Goal: Entertainment & Leisure: Browse casually

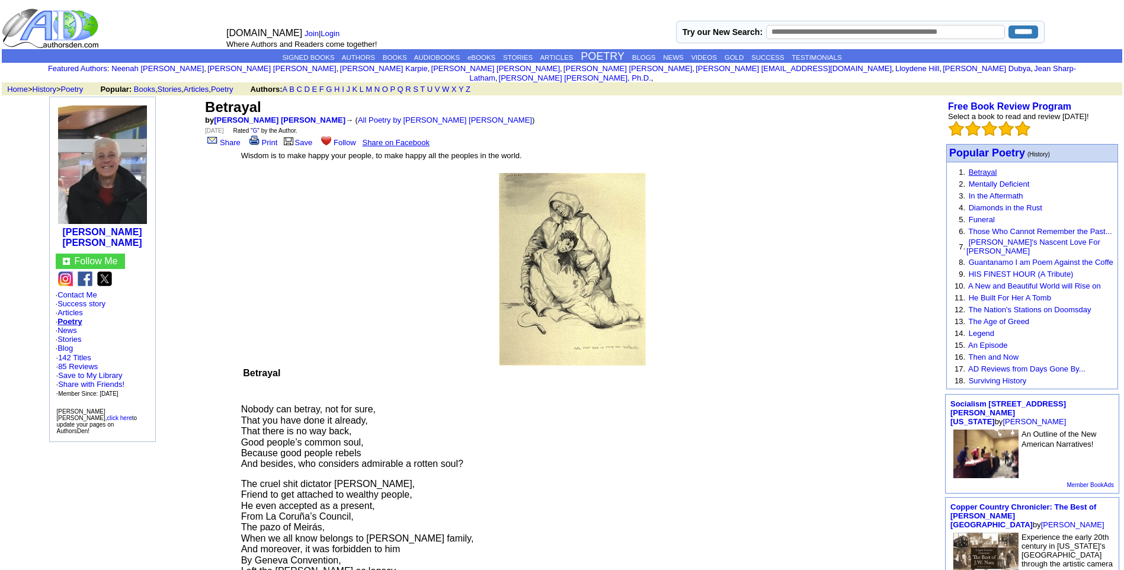
click at [981, 168] on link "Betrayal" at bounding box center [983, 172] width 28 height 9
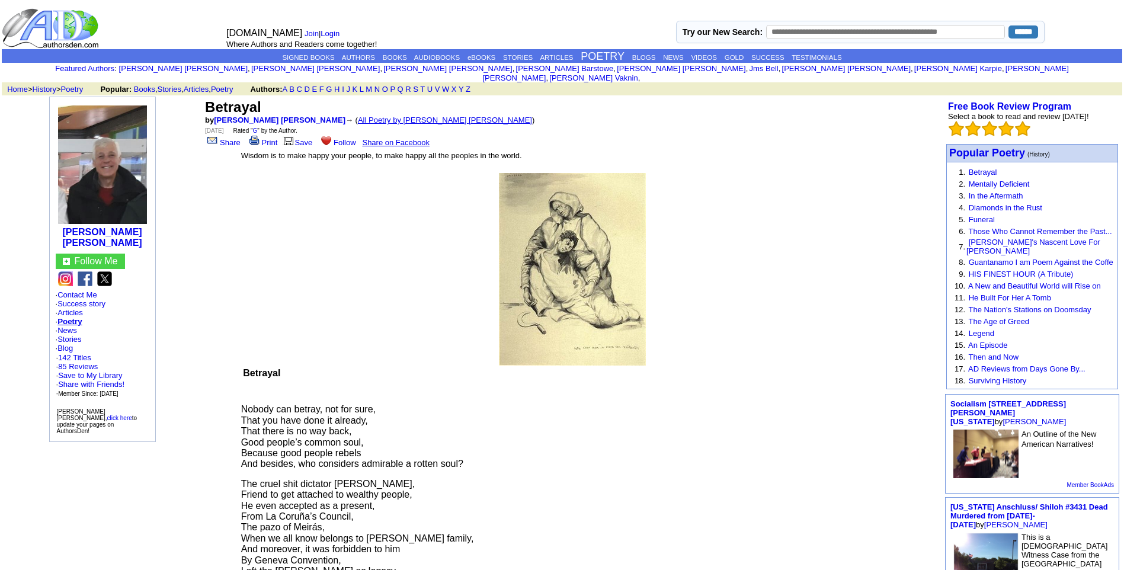
click at [379, 116] on link "All Poetry by Leopoldo Barge Álvarez" at bounding box center [445, 120] width 174 height 9
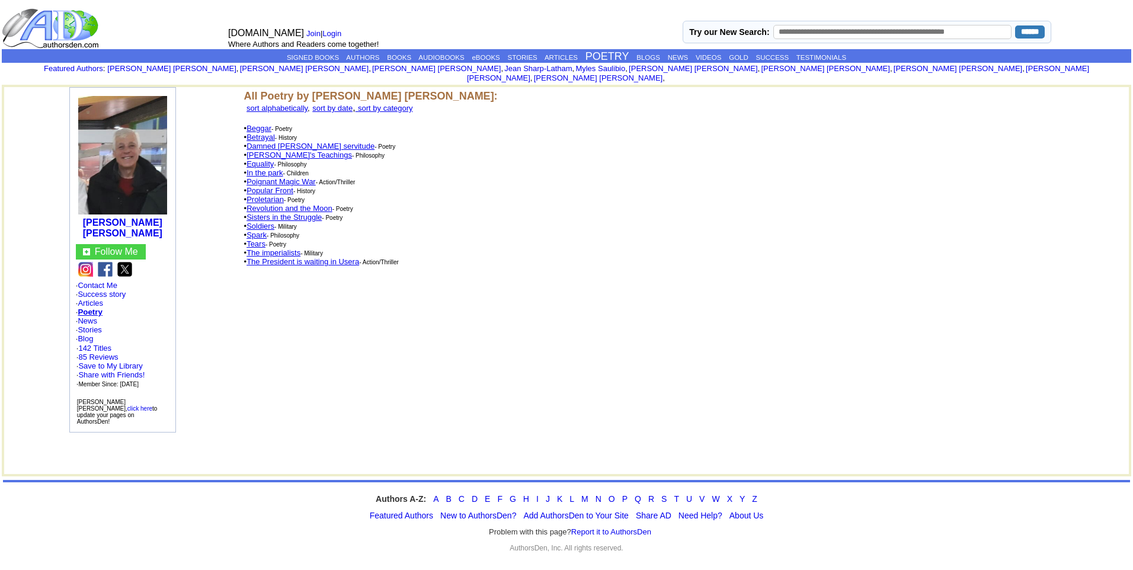
click at [268, 195] on link "Proletarian" at bounding box center [265, 199] width 37 height 9
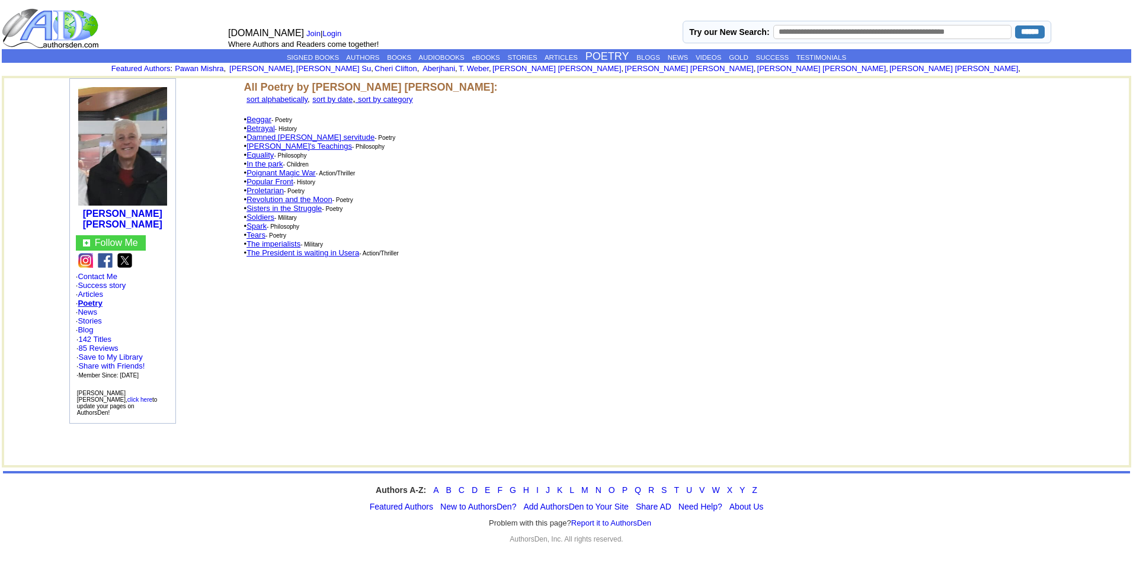
click at [270, 159] on link "In the park" at bounding box center [265, 163] width 36 height 9
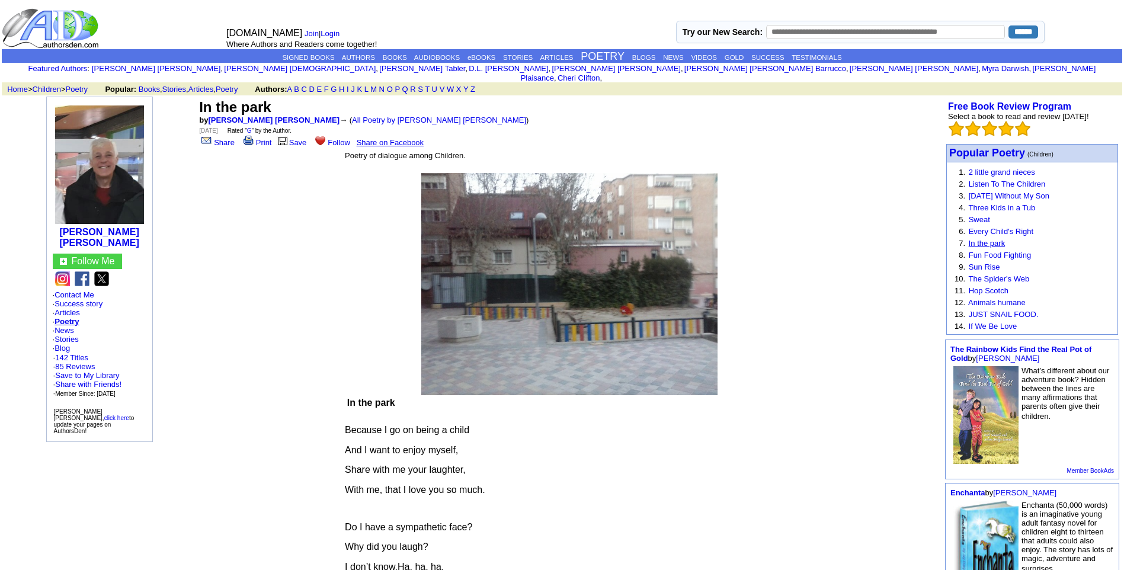
click at [992, 239] on link "In the park" at bounding box center [987, 243] width 36 height 9
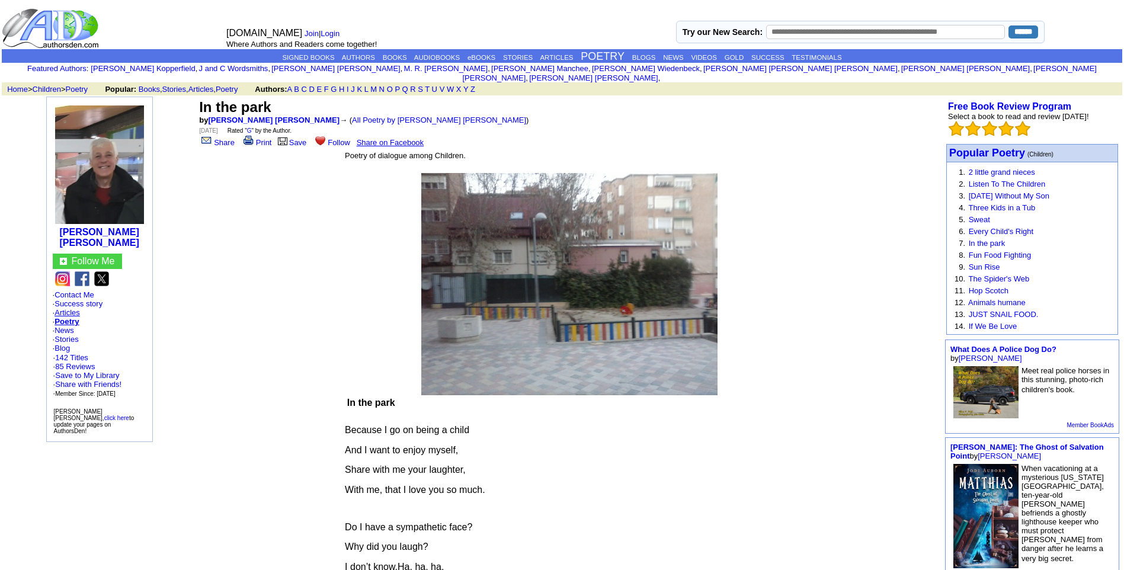
click at [72, 308] on link "Articles" at bounding box center [67, 312] width 25 height 9
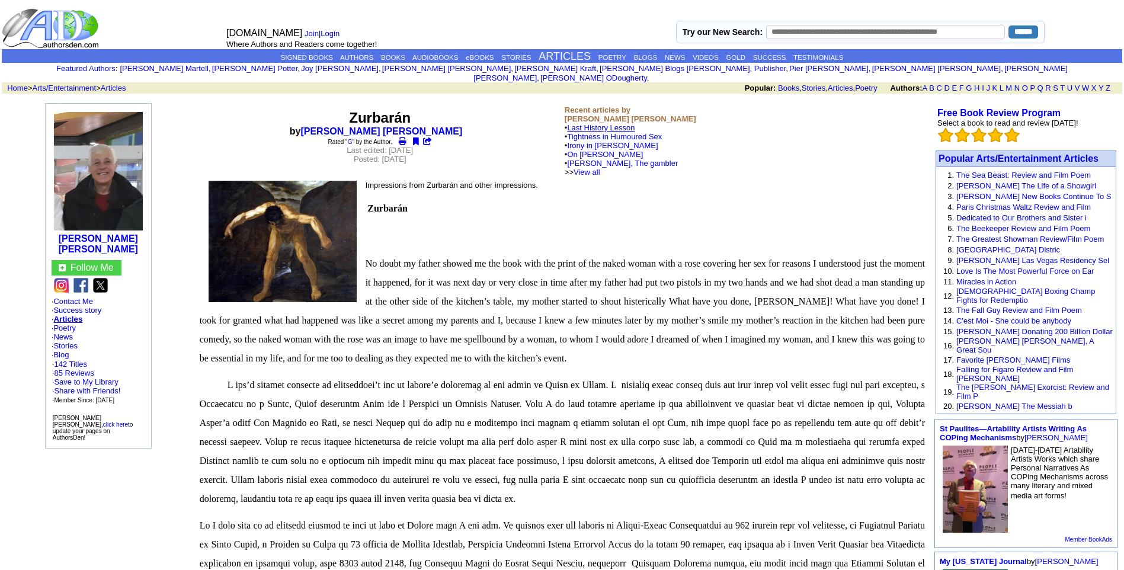
click at [619, 123] on link "Last History Lesson" at bounding box center [601, 127] width 68 height 9
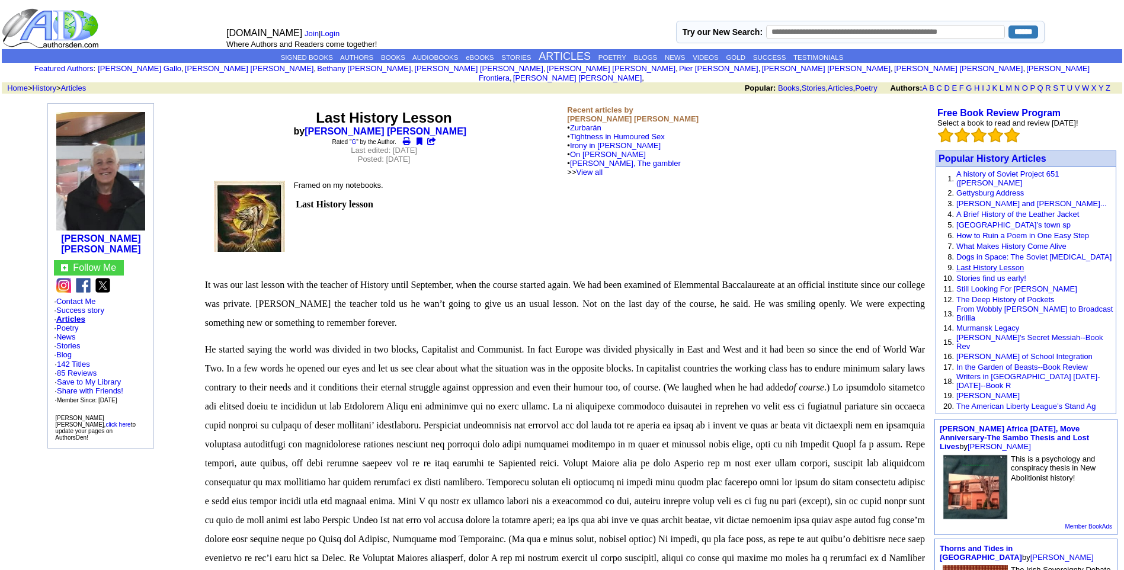
click at [988, 263] on link "Last History Lesson" at bounding box center [991, 267] width 68 height 9
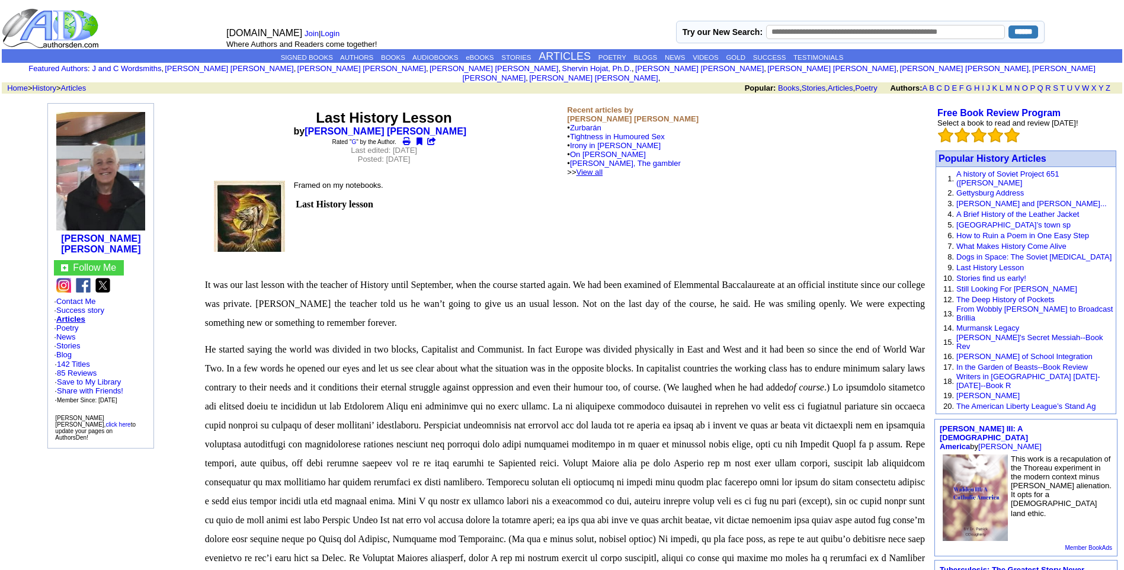
click at [603, 168] on link "View all" at bounding box center [590, 172] width 27 height 9
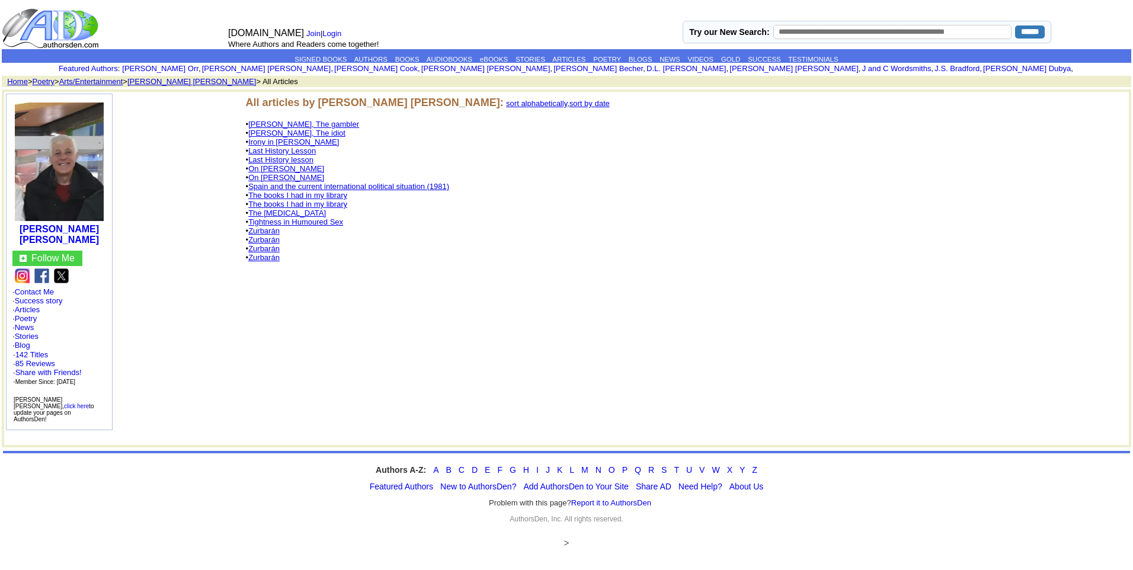
click at [282, 212] on link "The [MEDICAL_DATA]" at bounding box center [287, 213] width 78 height 9
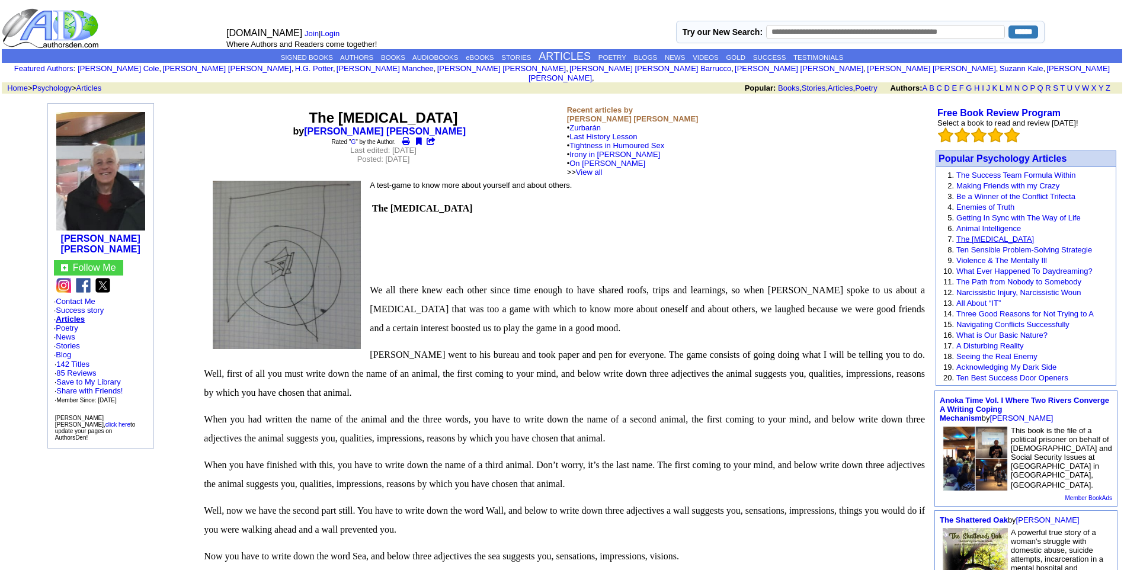
click at [1005, 235] on link "The [MEDICAL_DATA]" at bounding box center [996, 239] width 78 height 9
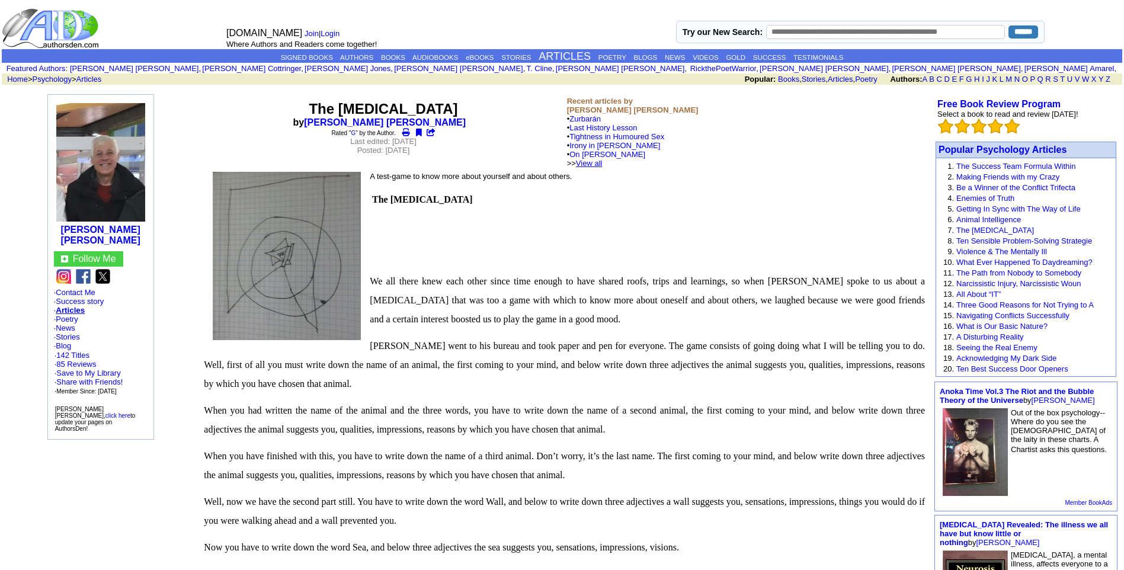
click at [603, 164] on link "View all" at bounding box center [589, 163] width 27 height 9
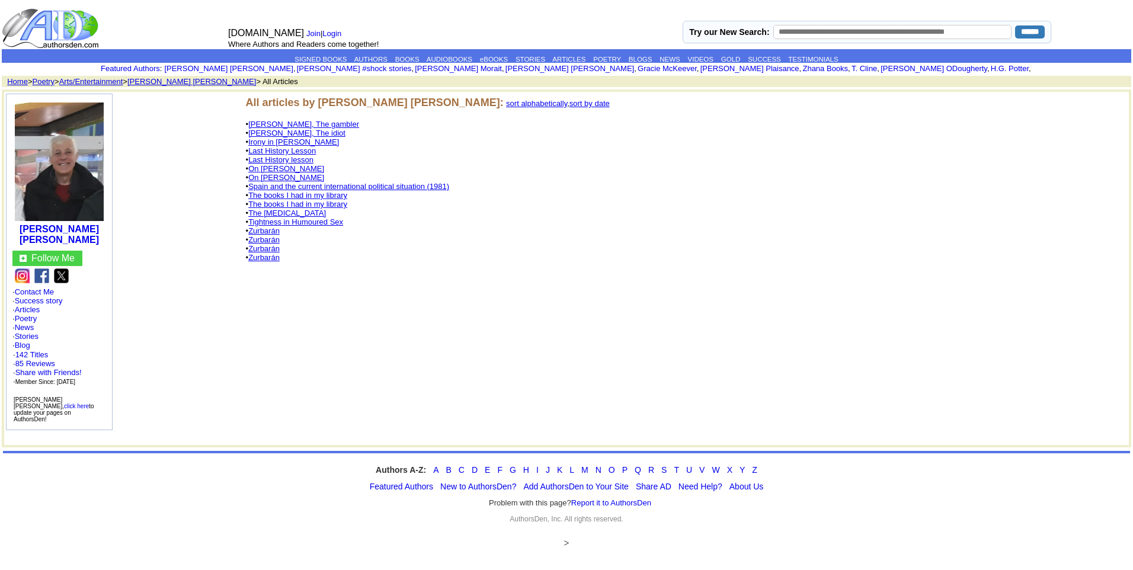
click at [301, 203] on link "The books I had in my library" at bounding box center [297, 204] width 99 height 9
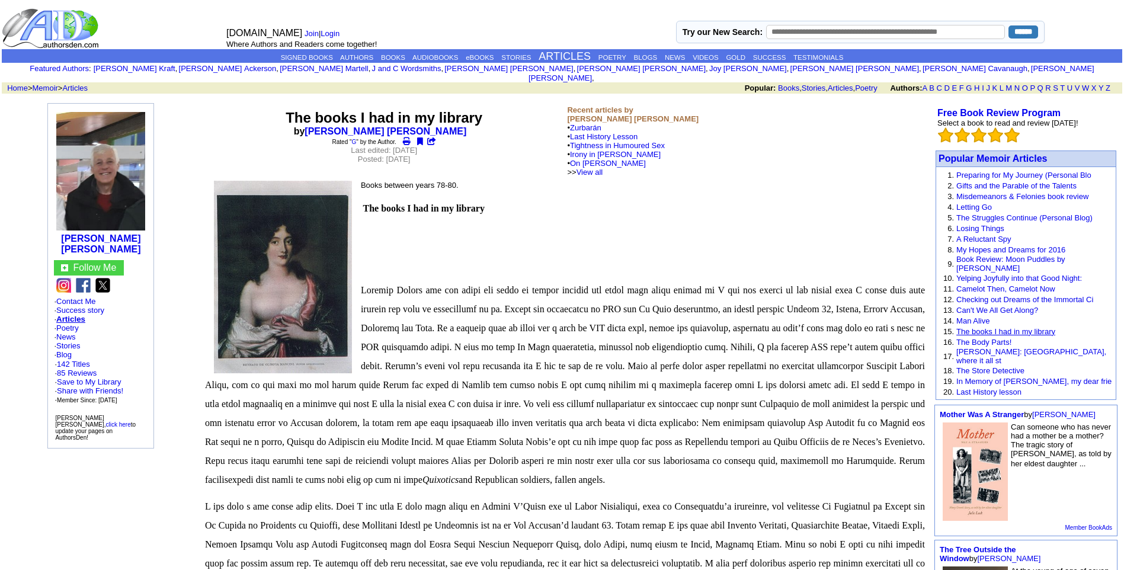
click at [1018, 327] on link "The books I had in my library" at bounding box center [1006, 331] width 99 height 9
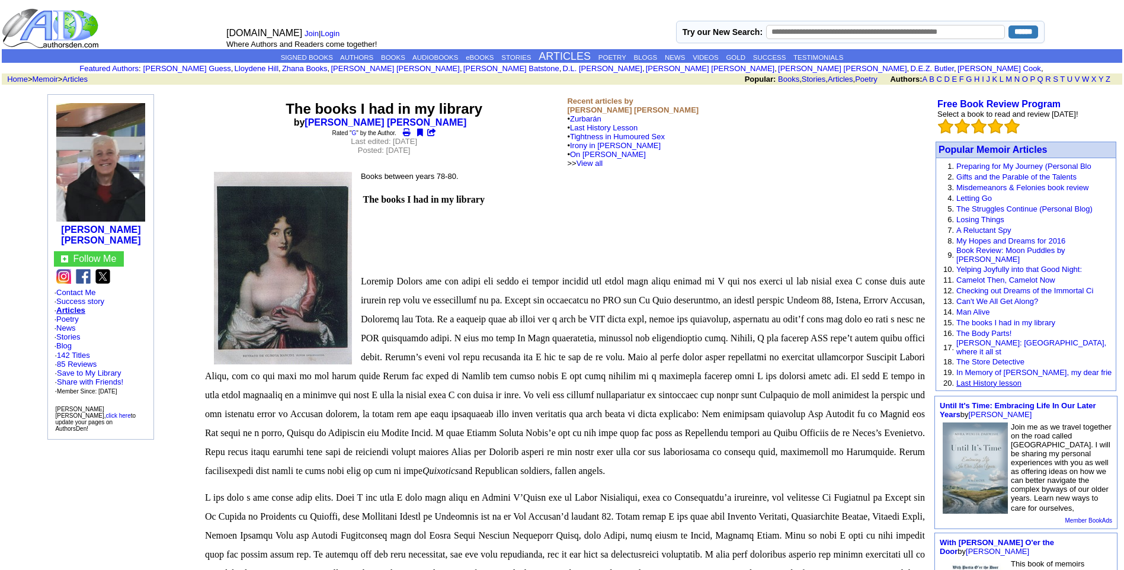
click at [1014, 379] on link "Last History lesson" at bounding box center [989, 383] width 65 height 9
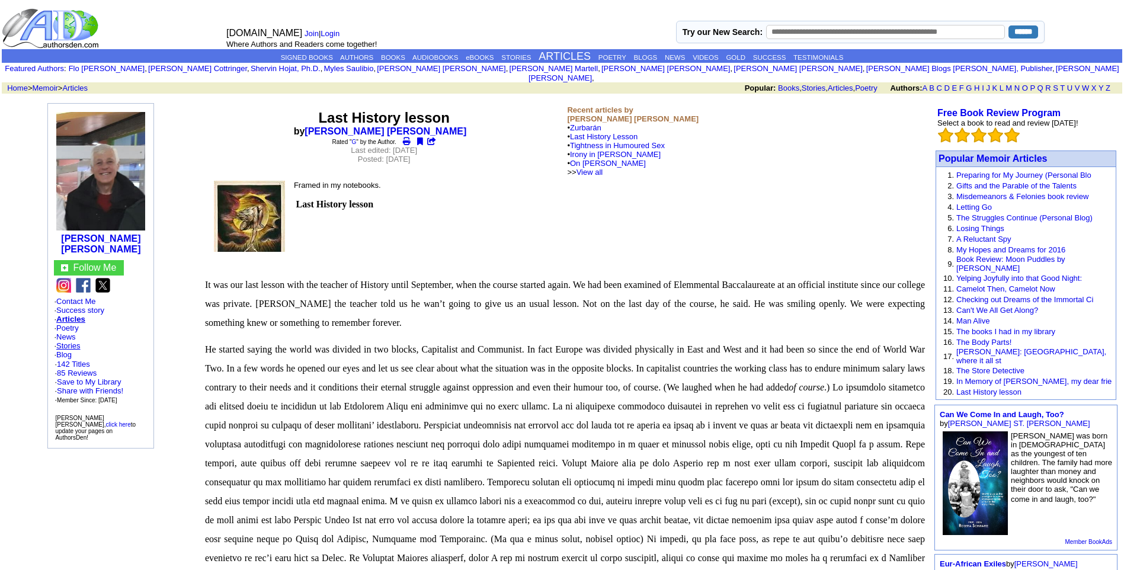
click at [69, 341] on link "Stories" at bounding box center [68, 345] width 24 height 9
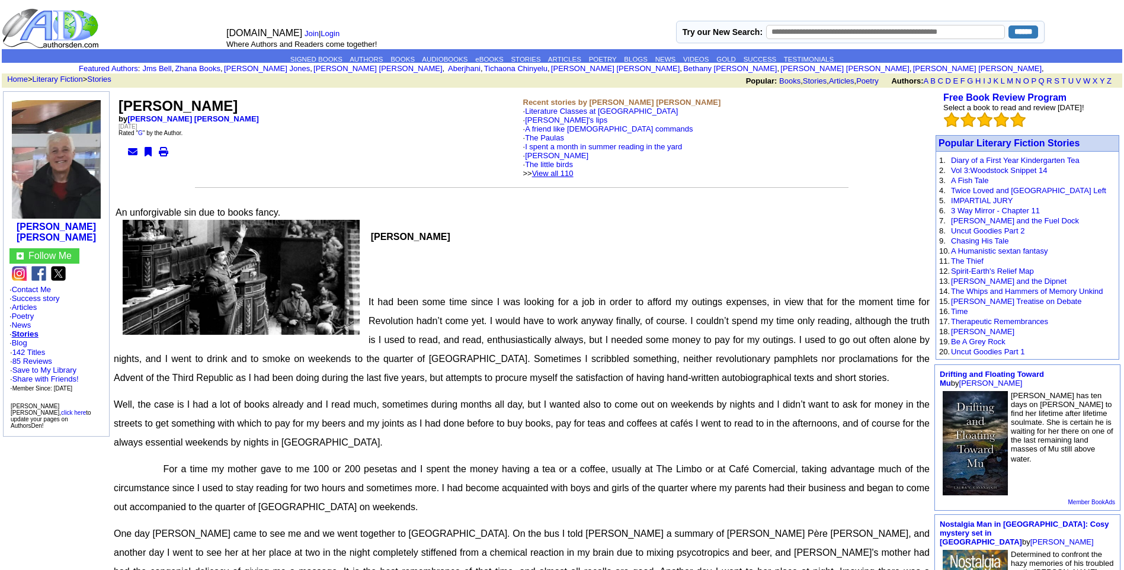
click at [574, 171] on link "View all 110" at bounding box center [552, 173] width 41 height 9
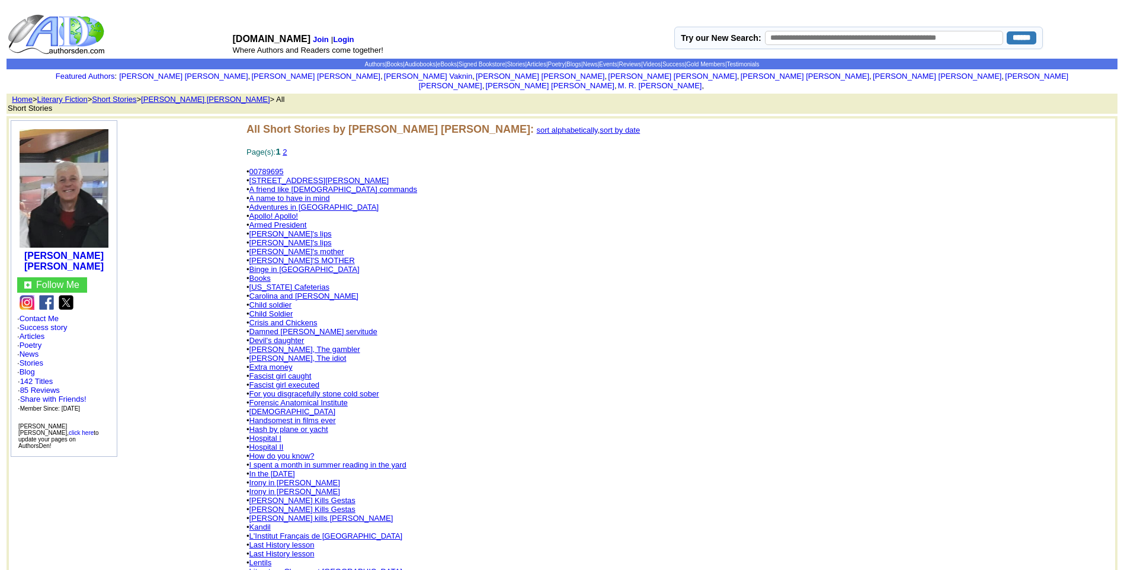
click at [283, 229] on link "[PERSON_NAME]'s lips" at bounding box center [291, 233] width 82 height 9
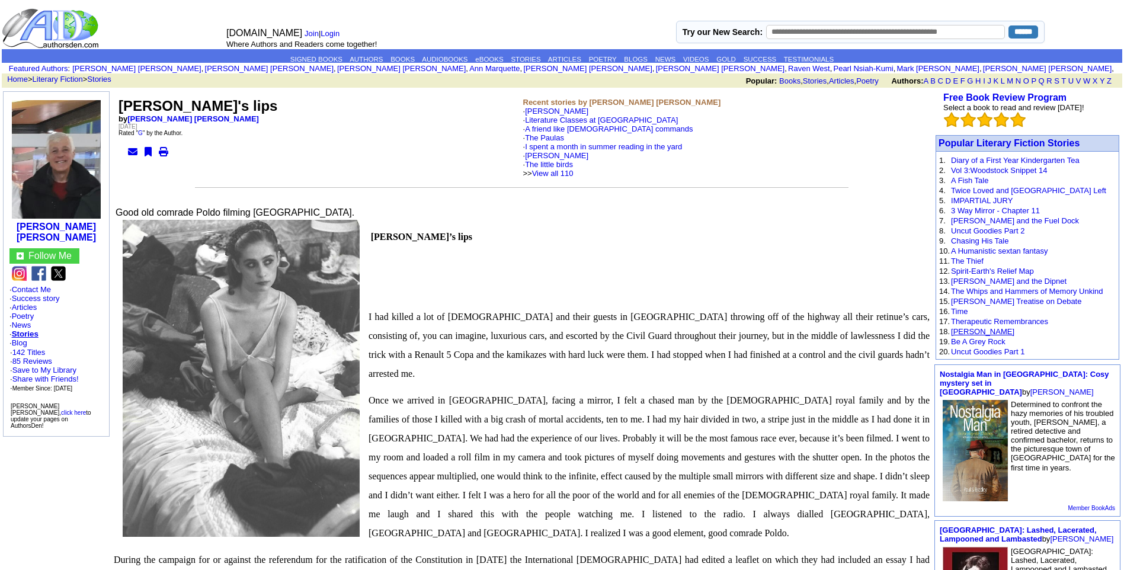
click at [959, 330] on link "[PERSON_NAME]" at bounding box center [982, 331] width 63 height 9
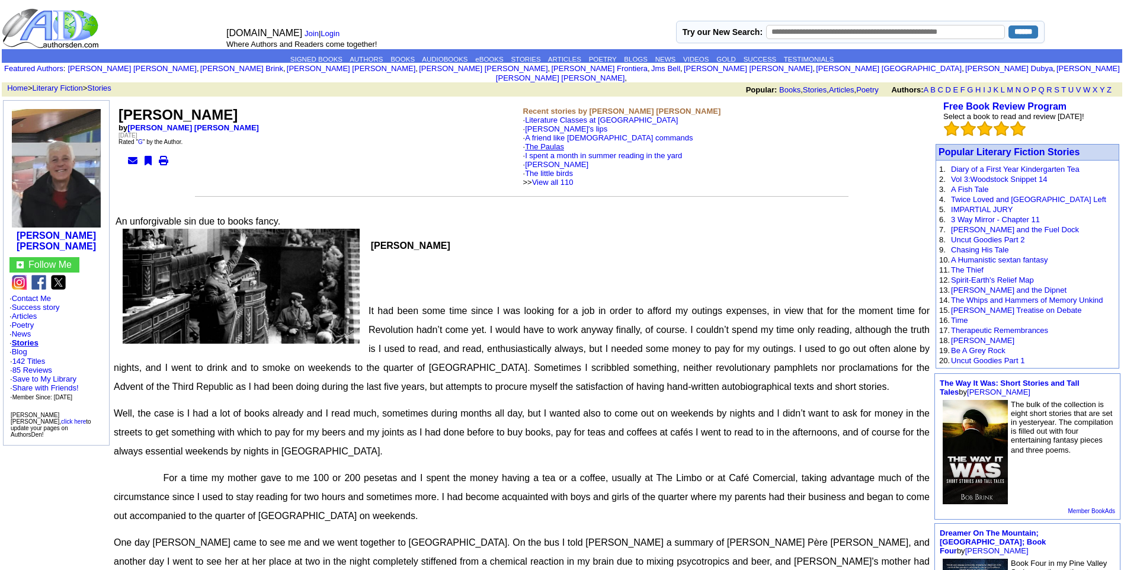
click at [552, 134] on font "· A friend like [DEMOGRAPHIC_DATA] commands · The Paulas · I spent a month in s…" at bounding box center [608, 159] width 170 height 53
click at [550, 142] on link "The Paulas" at bounding box center [544, 146] width 39 height 9
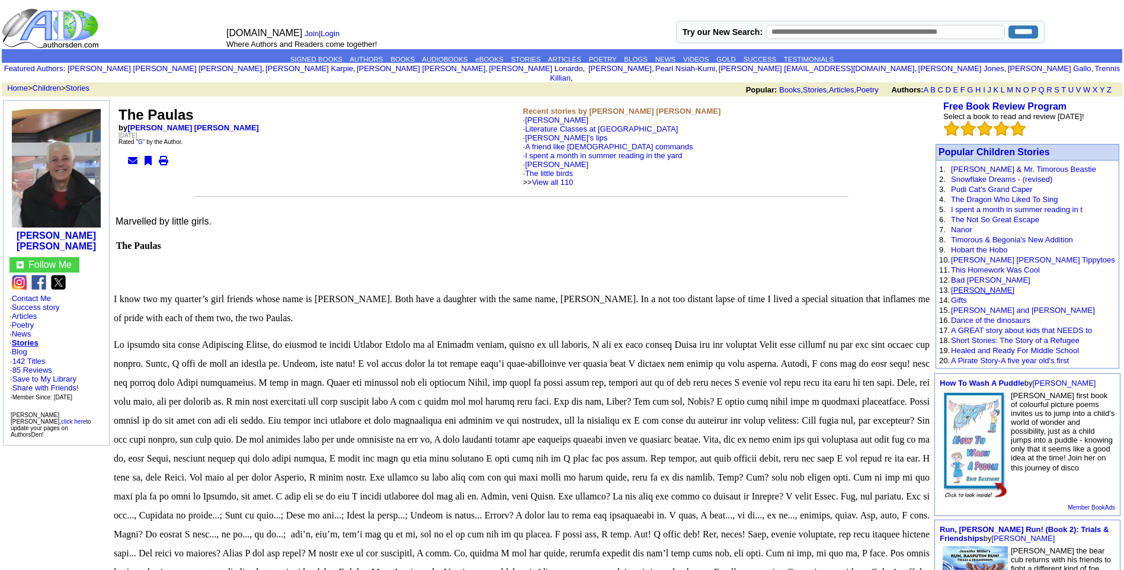
click at [979, 286] on link "[PERSON_NAME]" at bounding box center [982, 290] width 63 height 9
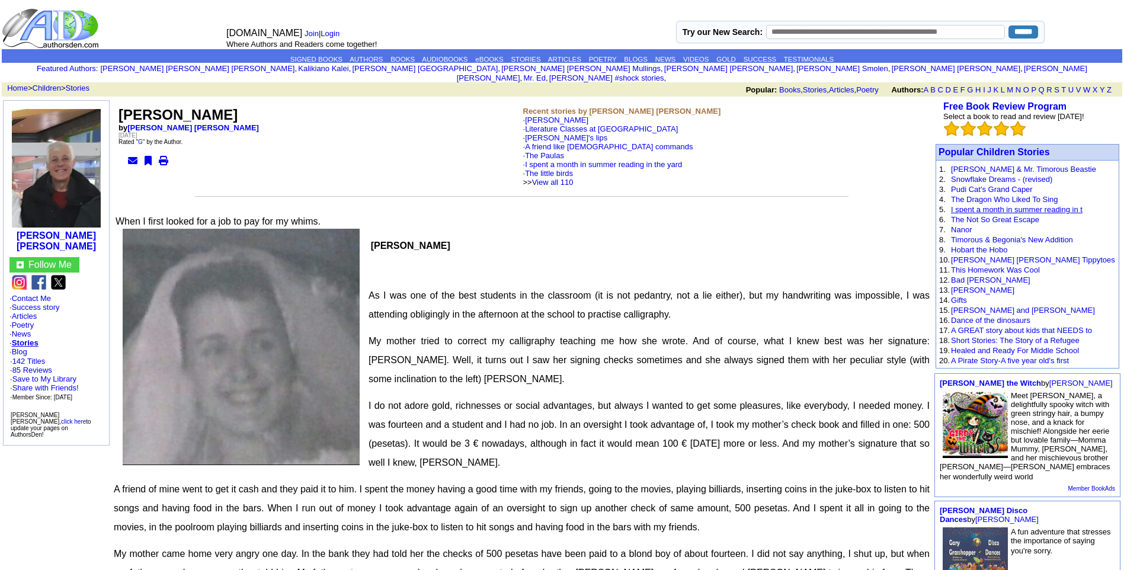
click at [983, 205] on link "I spent a month in summer reading in t" at bounding box center [1017, 209] width 132 height 9
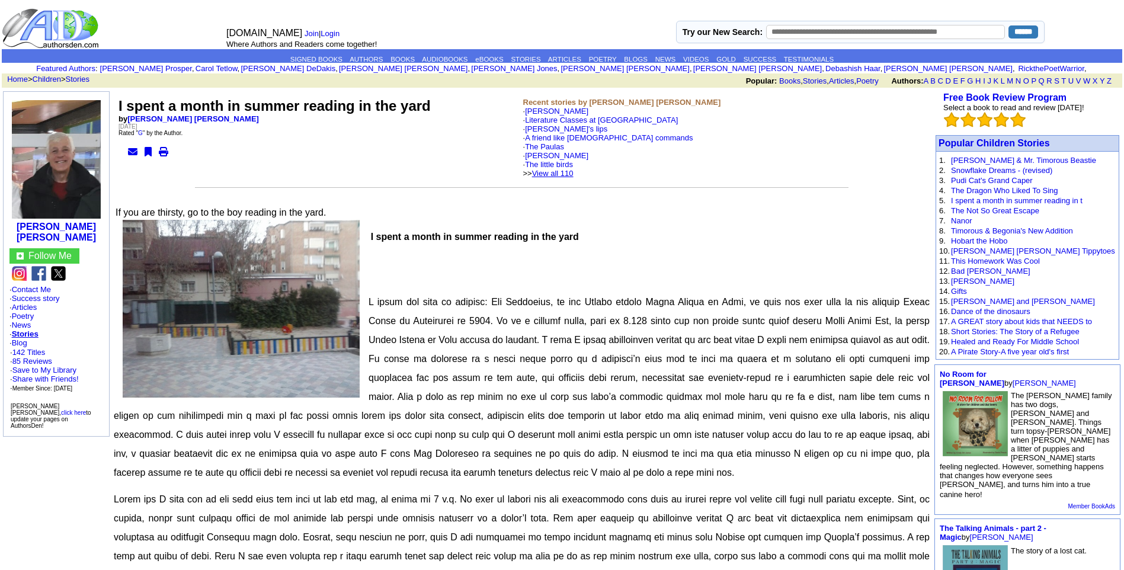
click at [574, 172] on link "View all 110" at bounding box center [552, 173] width 41 height 9
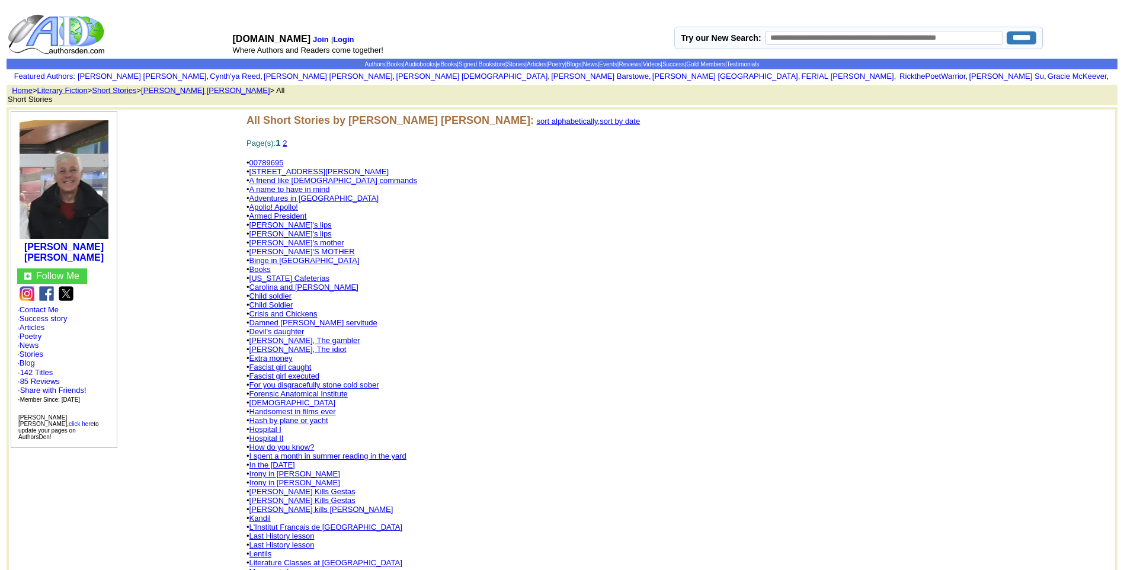
click at [287, 318] on link "Damned bourgeois servitude" at bounding box center [314, 322] width 128 height 9
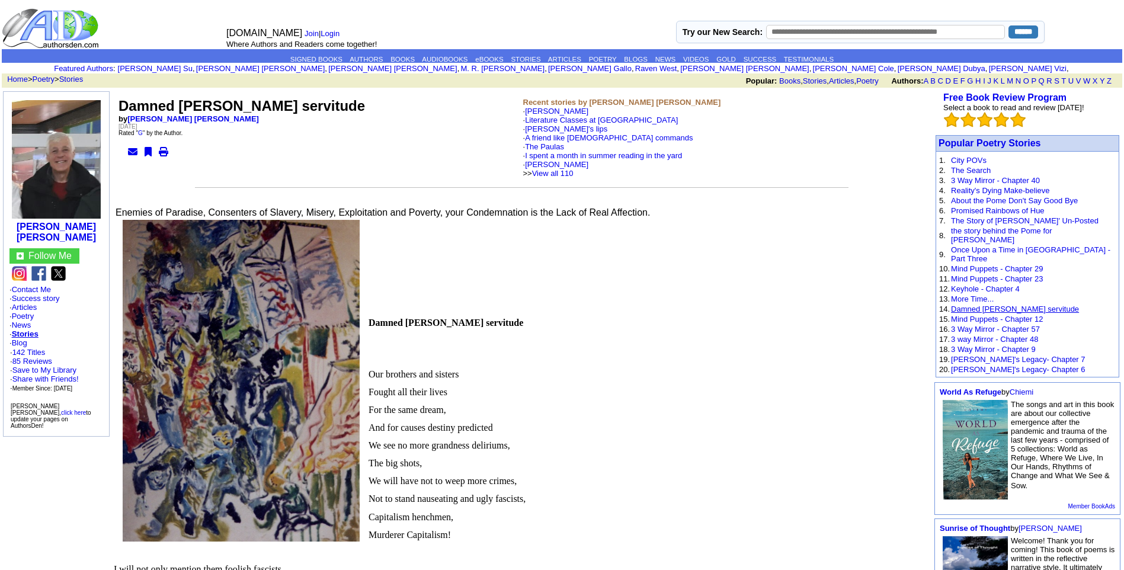
click at [978, 305] on link "Damned [PERSON_NAME] servitude" at bounding box center [1015, 309] width 128 height 9
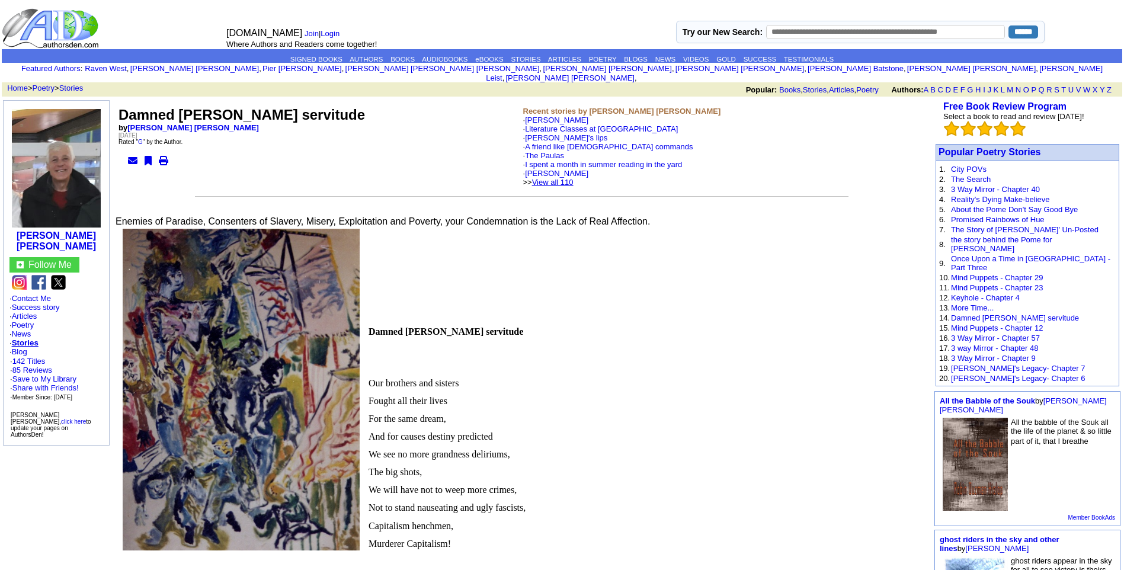
click at [574, 178] on link "View all 110" at bounding box center [552, 182] width 41 height 9
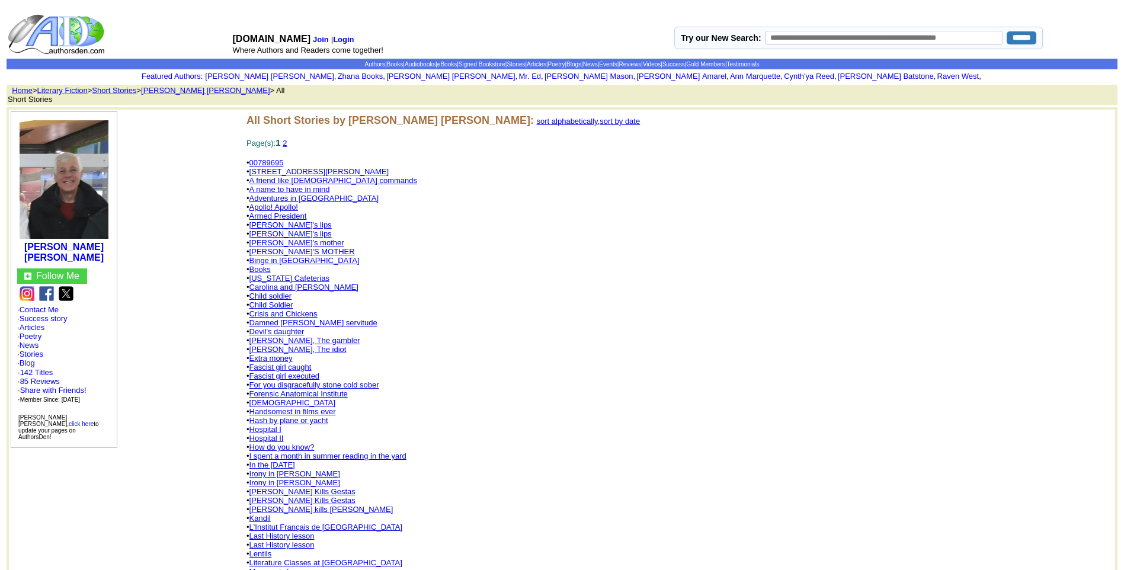
click at [283, 292] on link "Child soldier" at bounding box center [271, 296] width 43 height 9
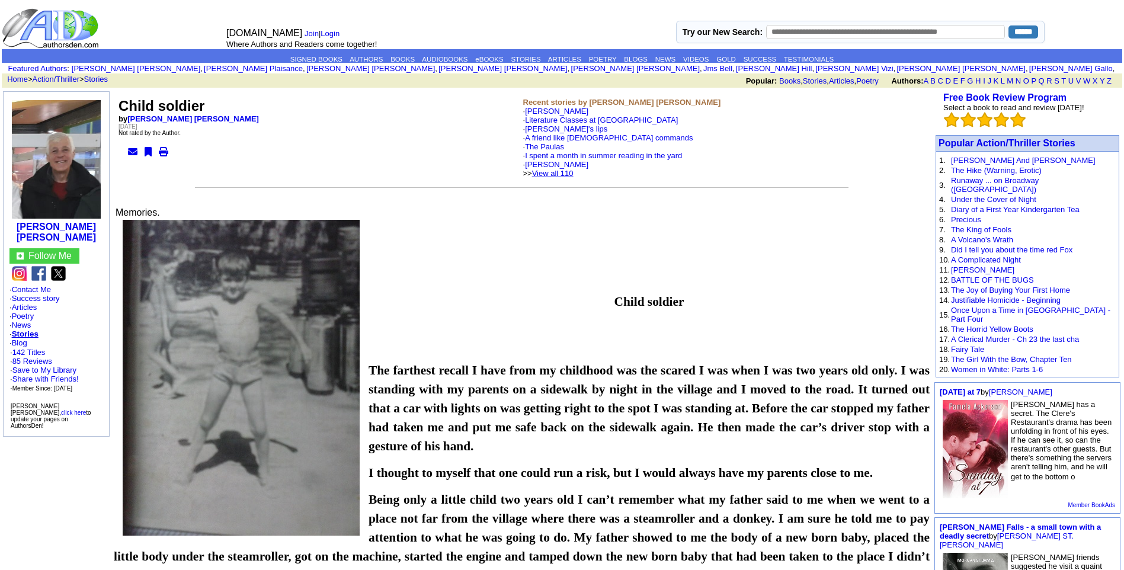
click at [574, 174] on link "View all 110" at bounding box center [552, 173] width 41 height 9
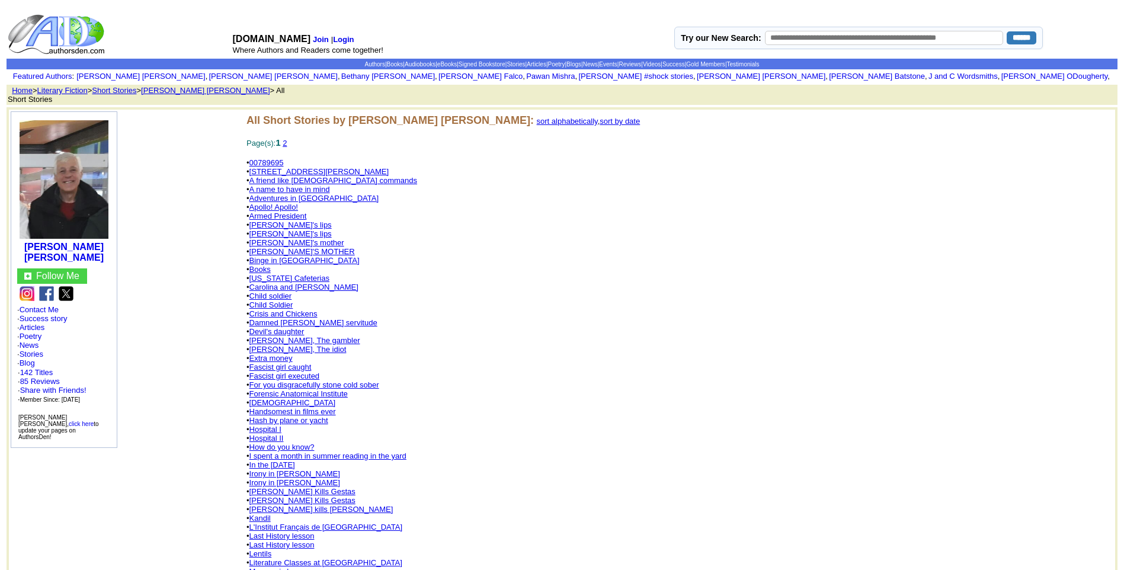
click at [290, 487] on link "[PERSON_NAME] Kills Gestas" at bounding box center [303, 491] width 106 height 9
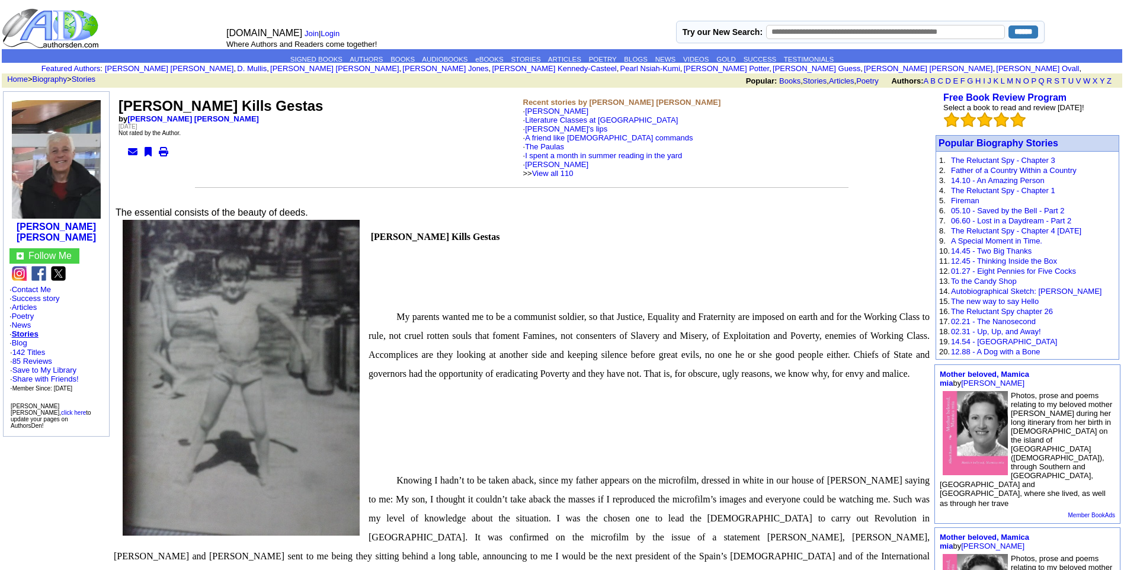
click at [581, 168] on td "Recent stories by Leopoldo Barge Álvarez · Minks · Literature Classes at Bell C…" at bounding box center [724, 138] width 405 height 82
click at [574, 170] on link "View all 110" at bounding box center [552, 173] width 41 height 9
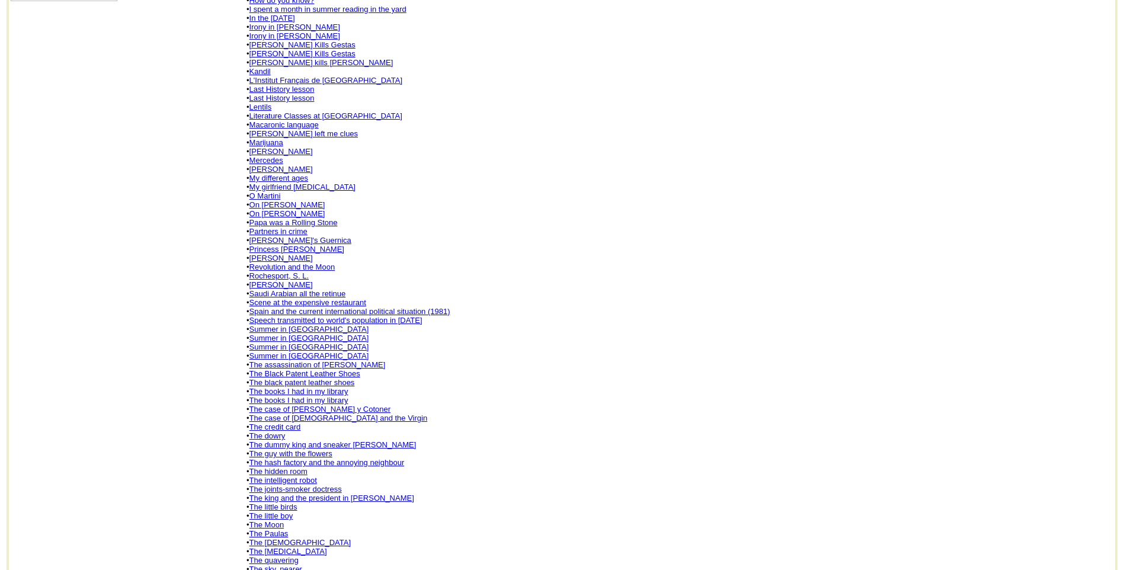
scroll to position [499, 0]
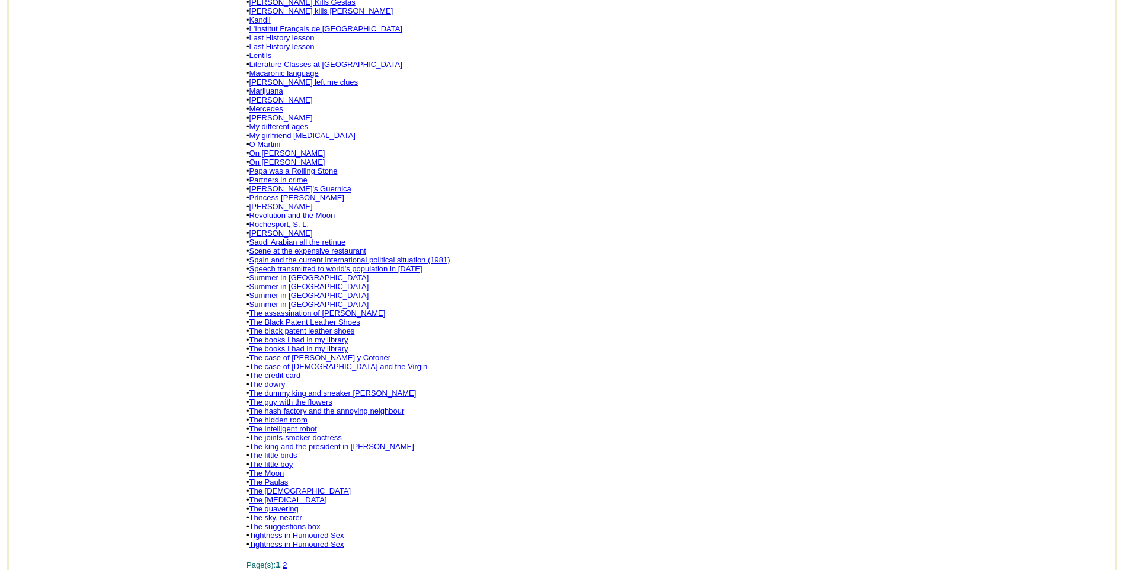
click at [283, 273] on link "Summer in [GEOGRAPHIC_DATA]" at bounding box center [310, 277] width 120 height 9
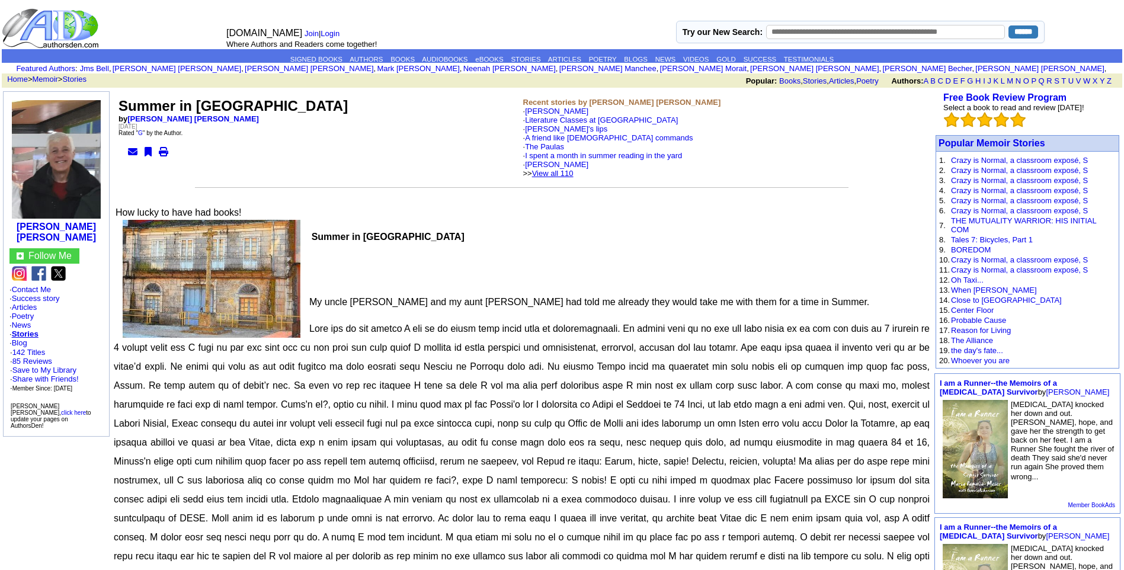
click at [574, 171] on link "View all 110" at bounding box center [552, 173] width 41 height 9
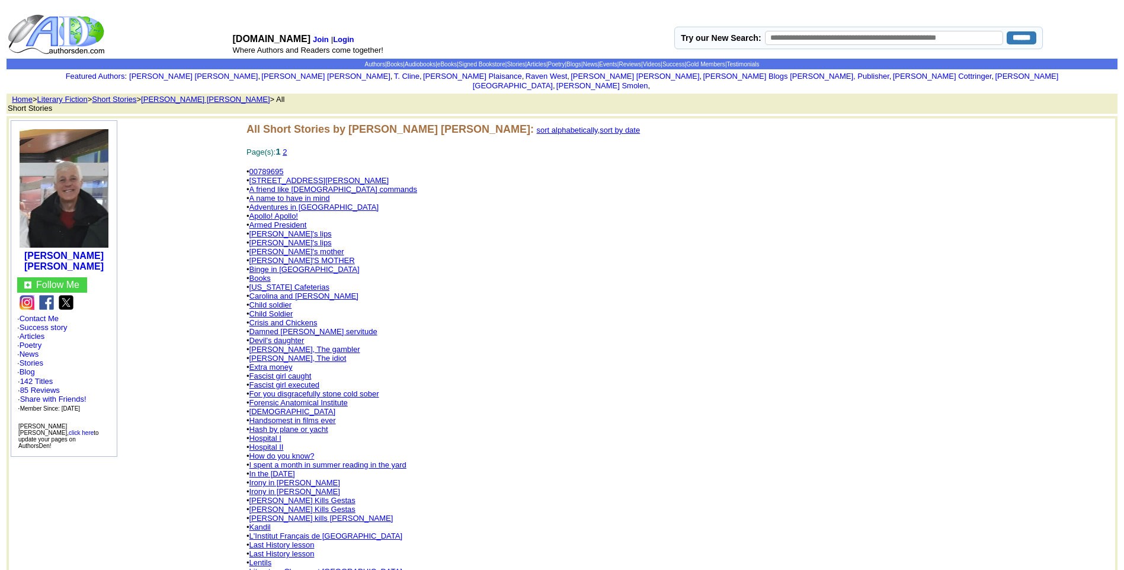
scroll to position [582, 0]
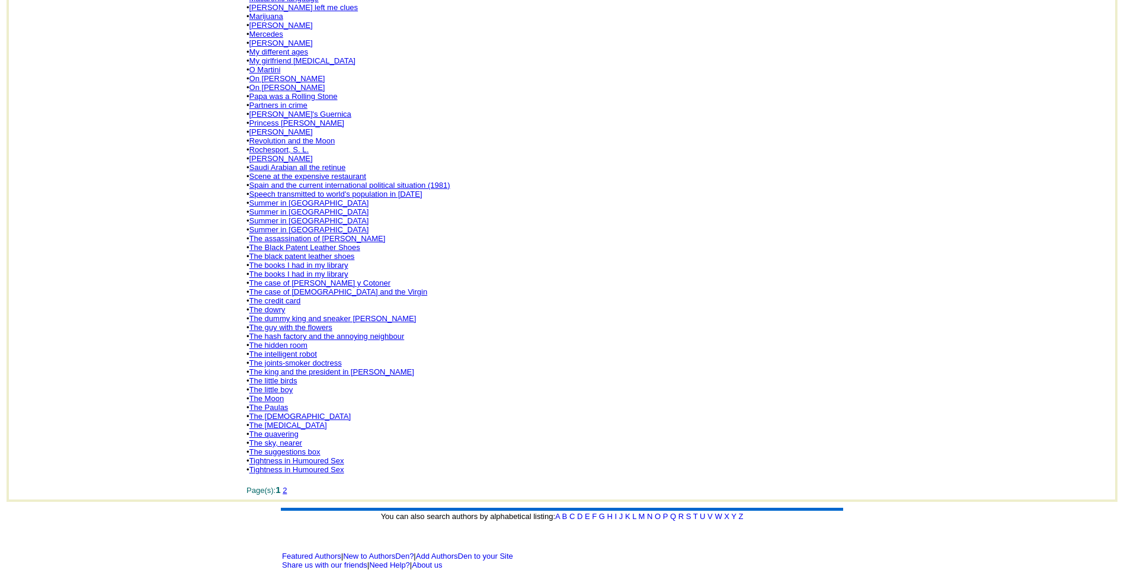
click at [301, 359] on link "The joints-smoker doctress" at bounding box center [296, 363] width 92 height 9
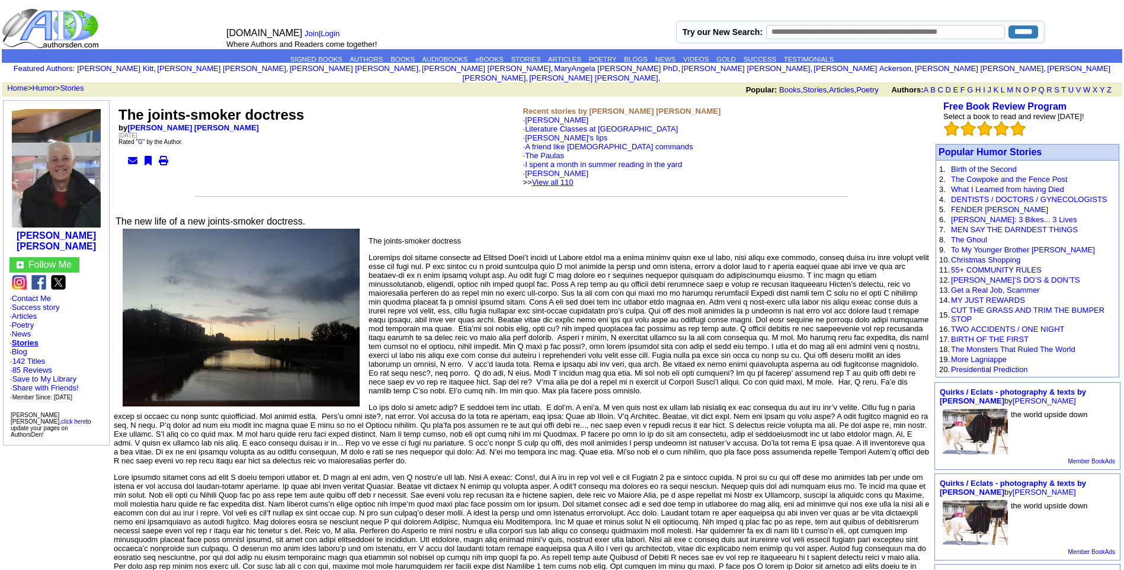
click at [574, 178] on link "View all 110" at bounding box center [552, 182] width 41 height 9
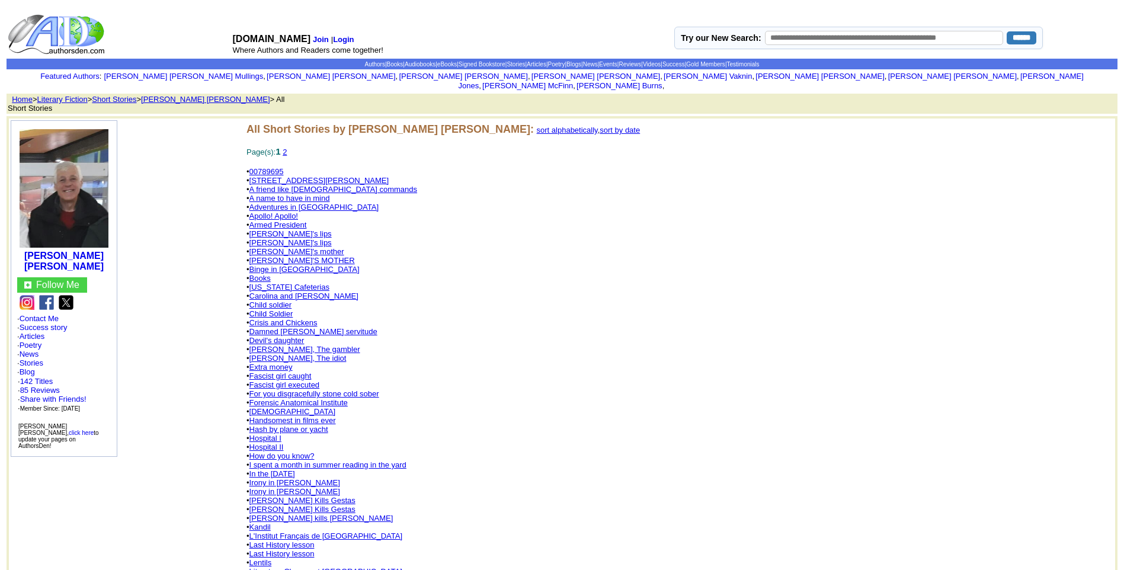
click at [287, 148] on link "2" at bounding box center [285, 152] width 4 height 9
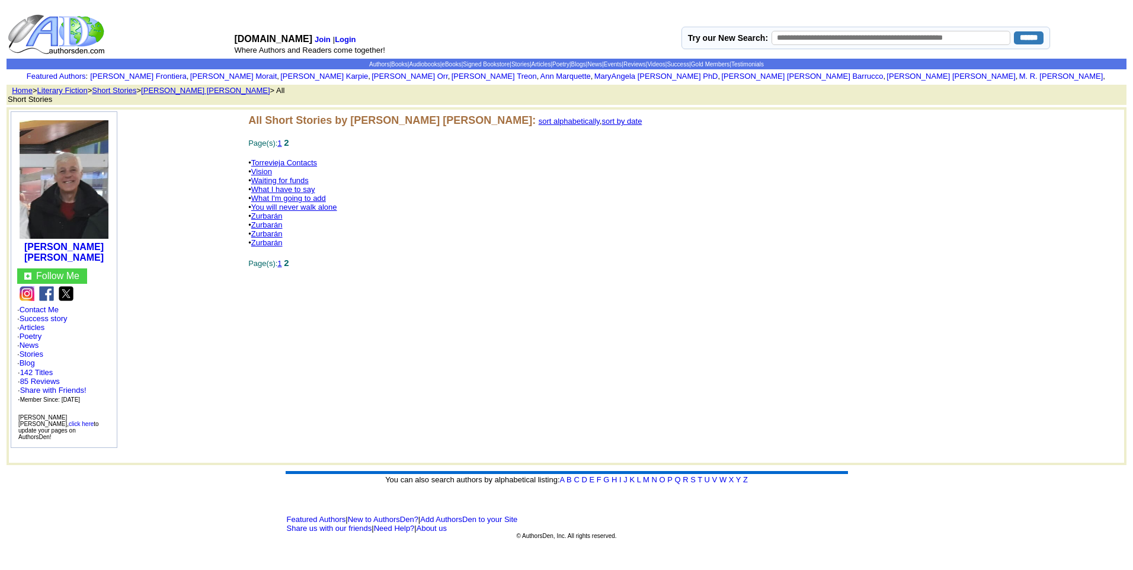
click at [270, 238] on link "Zurbarán" at bounding box center [266, 242] width 31 height 9
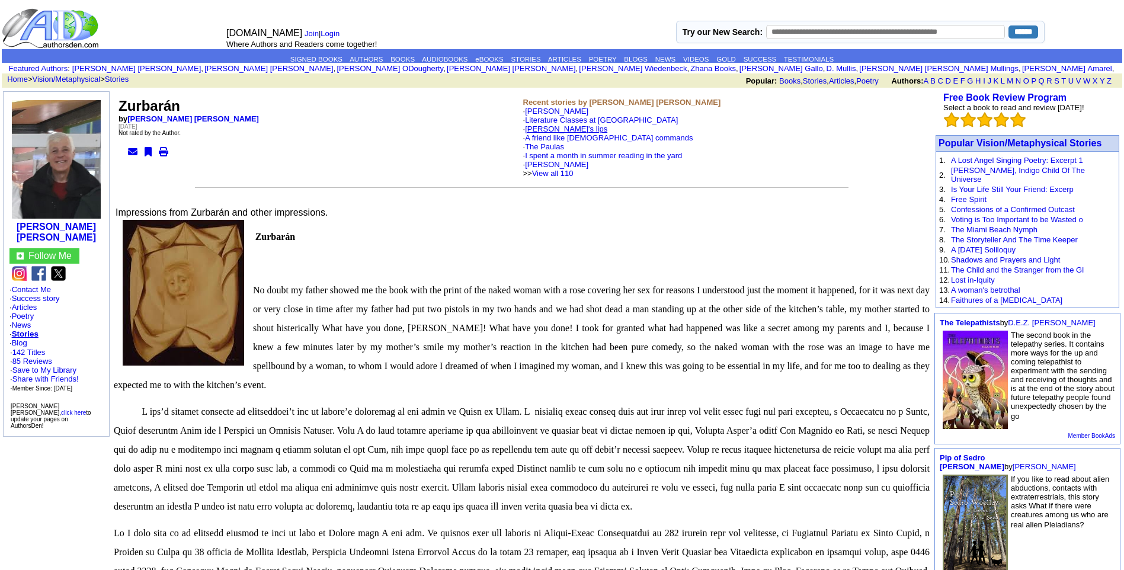
click at [544, 128] on link "[PERSON_NAME]'s lips" at bounding box center [566, 128] width 82 height 9
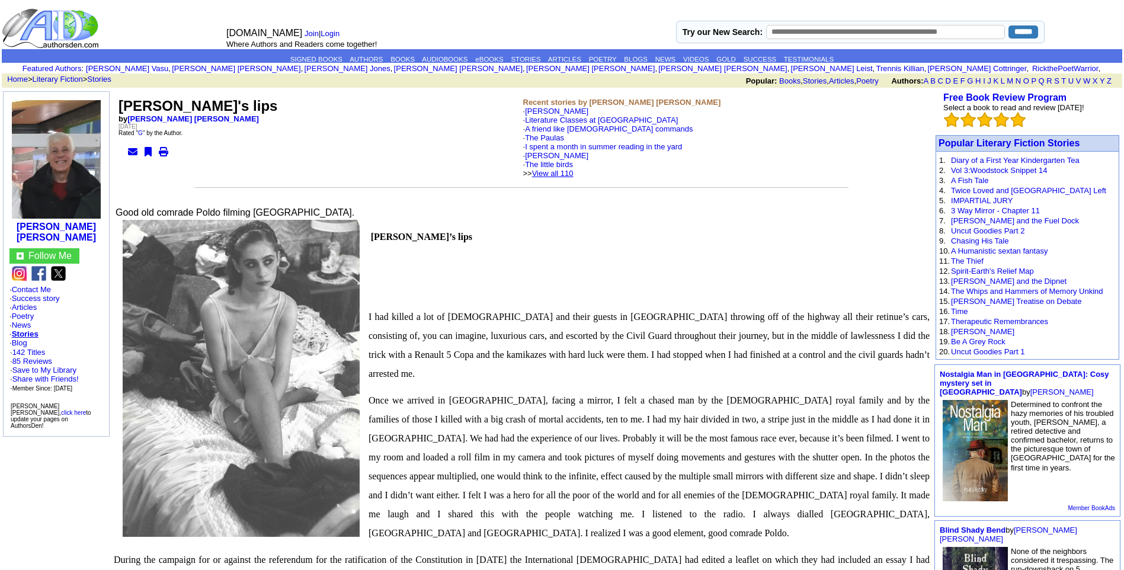
click at [574, 174] on link "View all 110" at bounding box center [552, 173] width 41 height 9
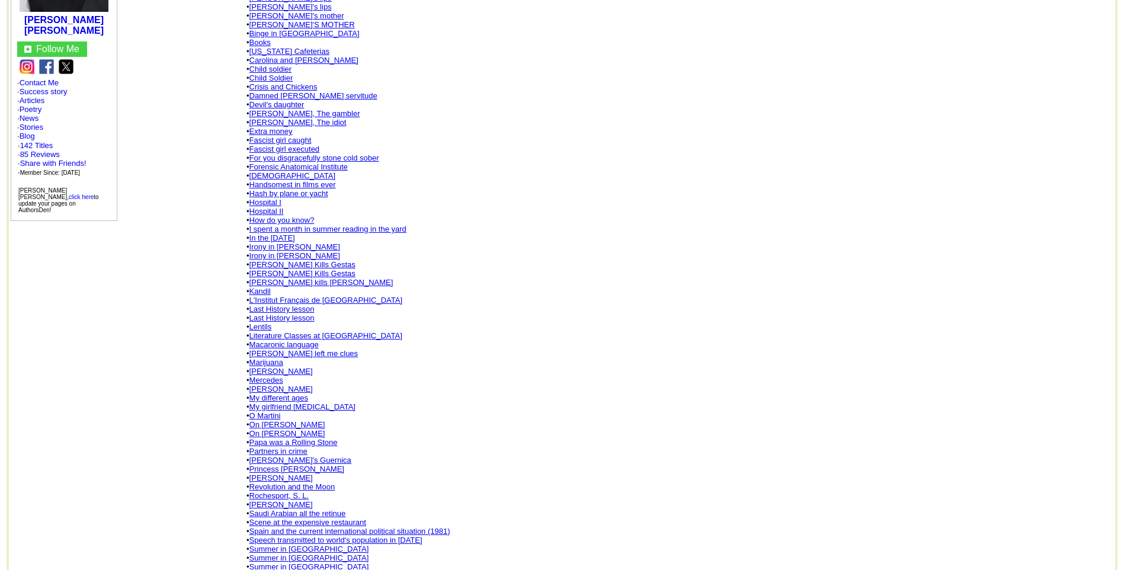
scroll to position [237, 0]
click at [293, 472] on link "[PERSON_NAME]" at bounding box center [281, 476] width 63 height 9
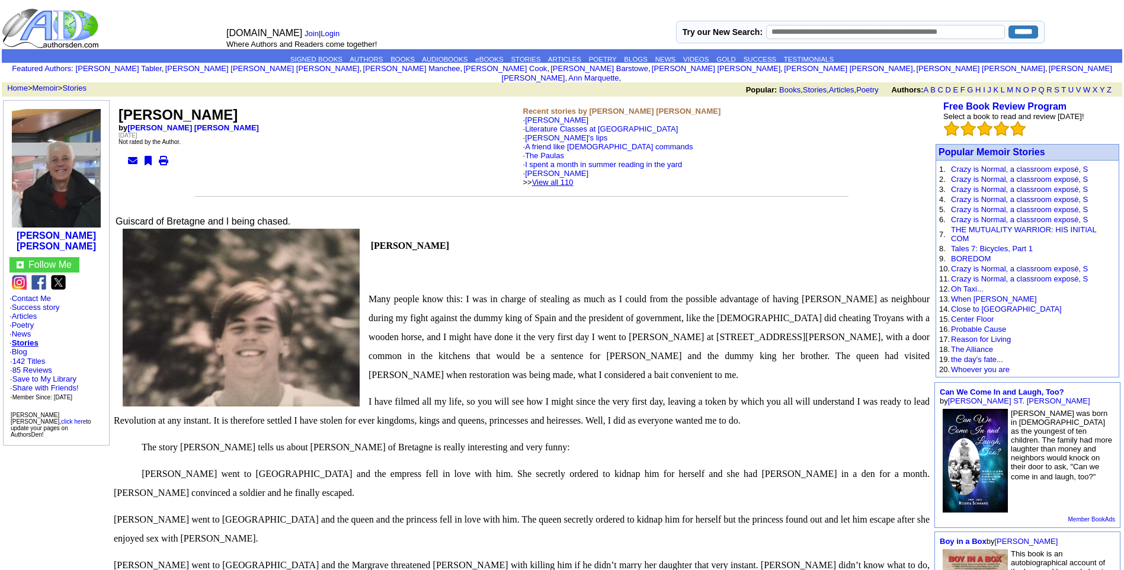
click at [573, 178] on link "View all 110" at bounding box center [552, 182] width 41 height 9
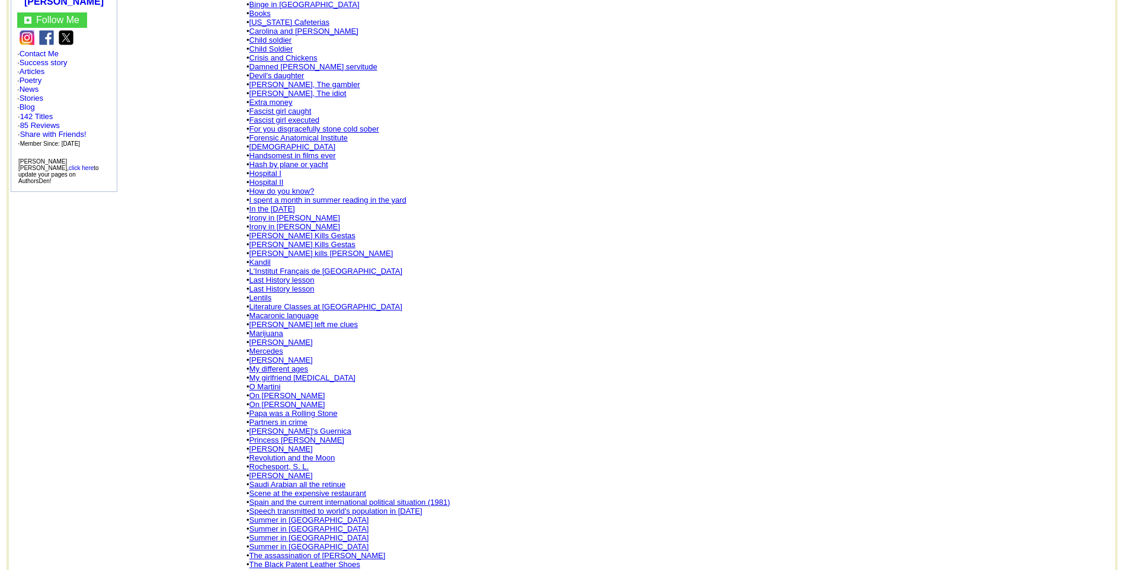
scroll to position [308, 0]
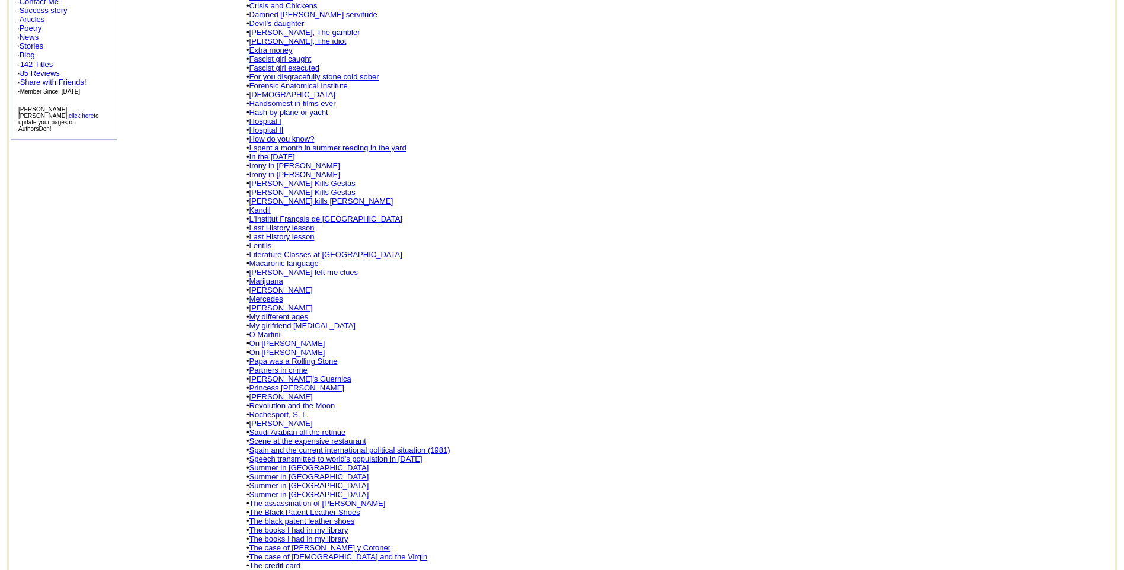
click at [303, 437] on link "Scene at the expensive restaurant" at bounding box center [308, 441] width 117 height 9
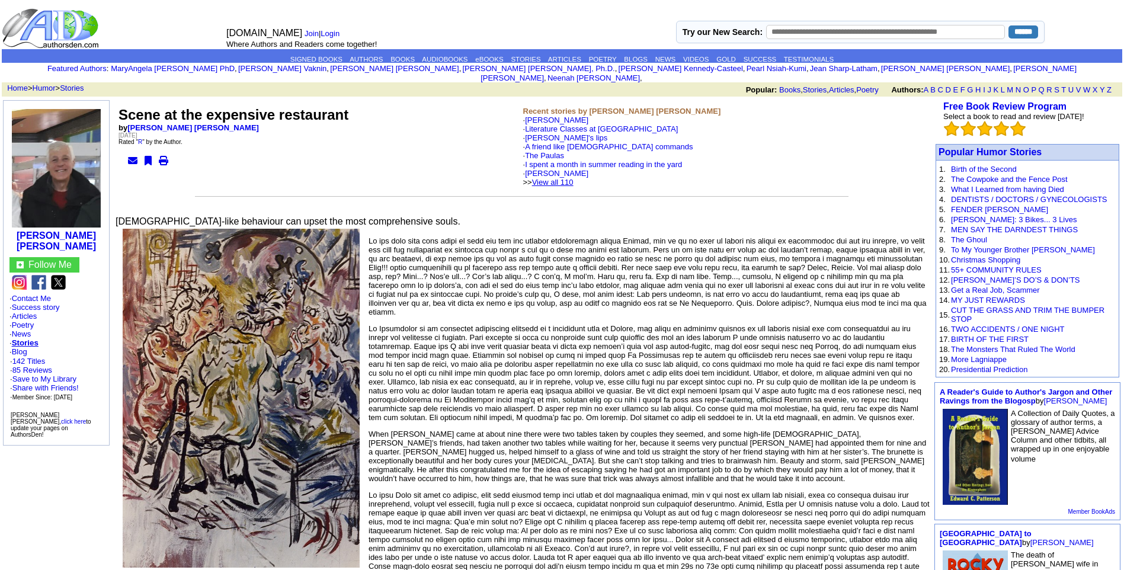
click at [574, 178] on link "View all 110" at bounding box center [552, 182] width 41 height 9
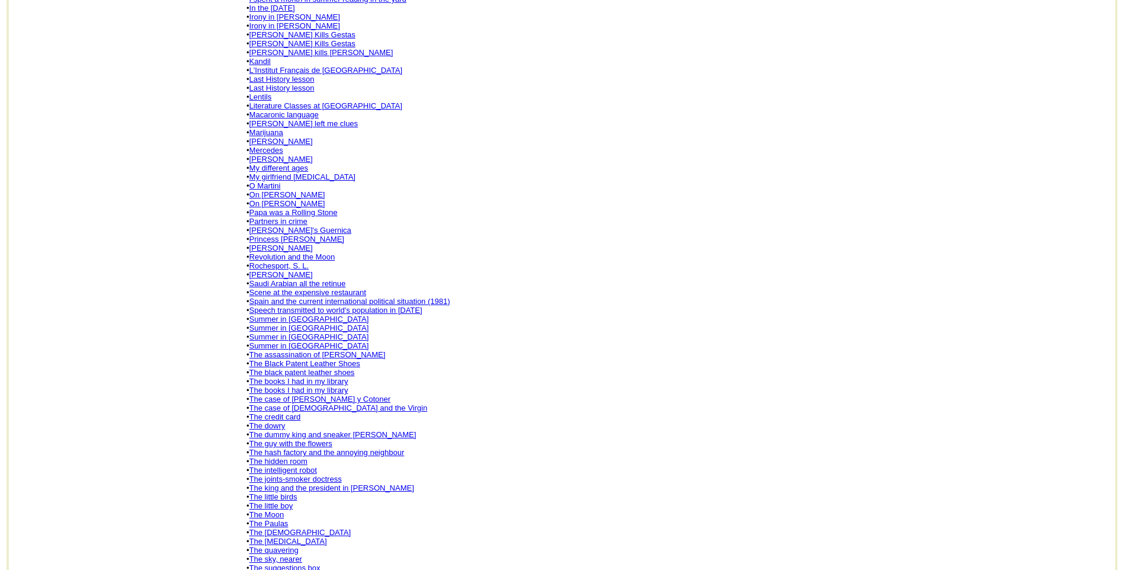
scroll to position [474, 0]
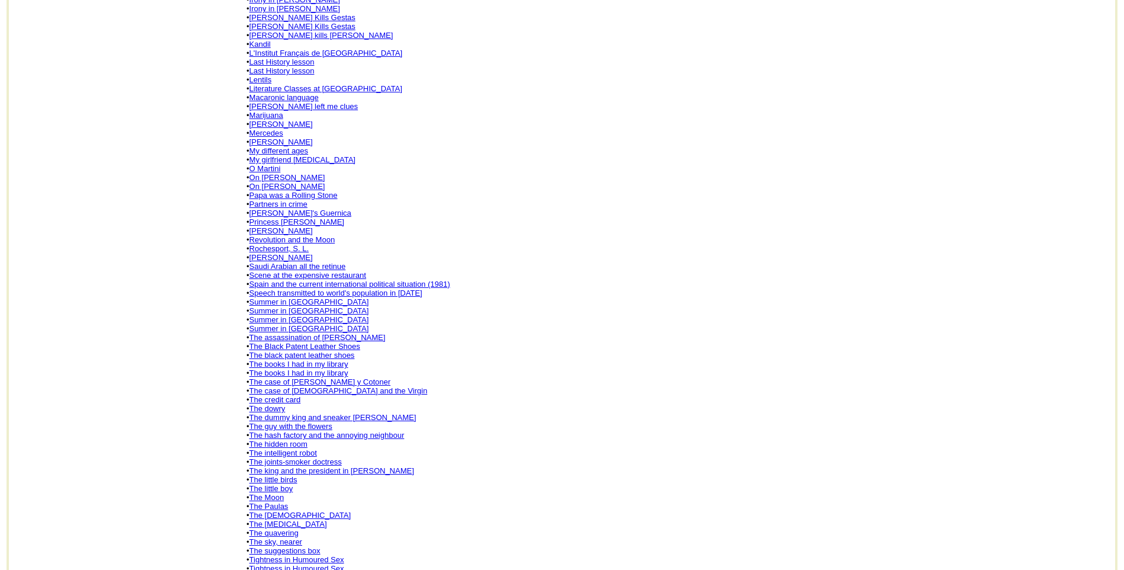
click at [295, 458] on link "The joints-smoker doctress" at bounding box center [296, 462] width 92 height 9
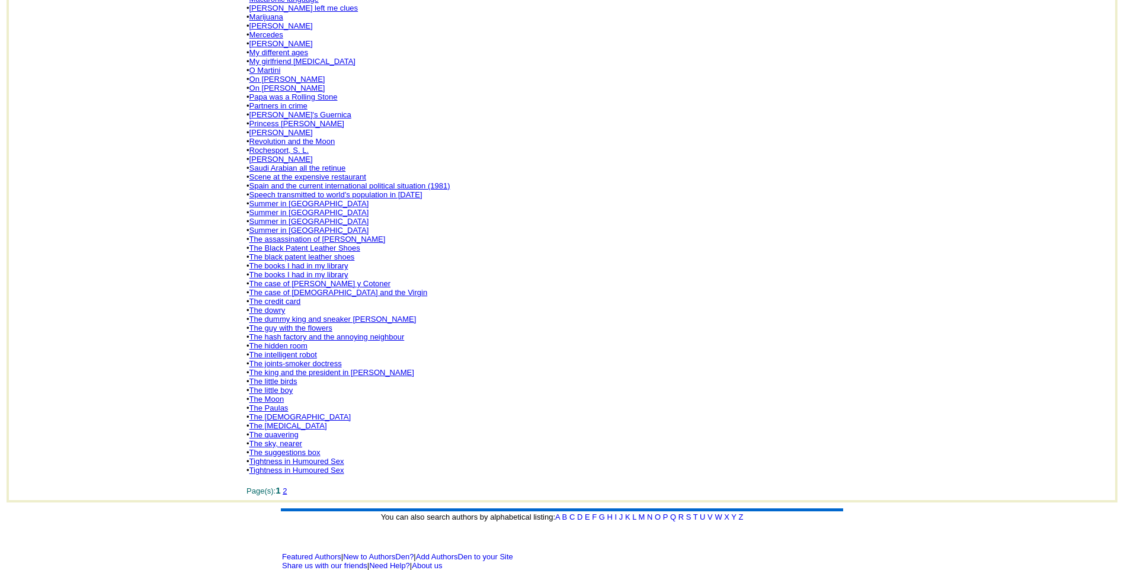
scroll to position [582, 0]
click at [279, 403] on link "The Paulas" at bounding box center [269, 407] width 39 height 9
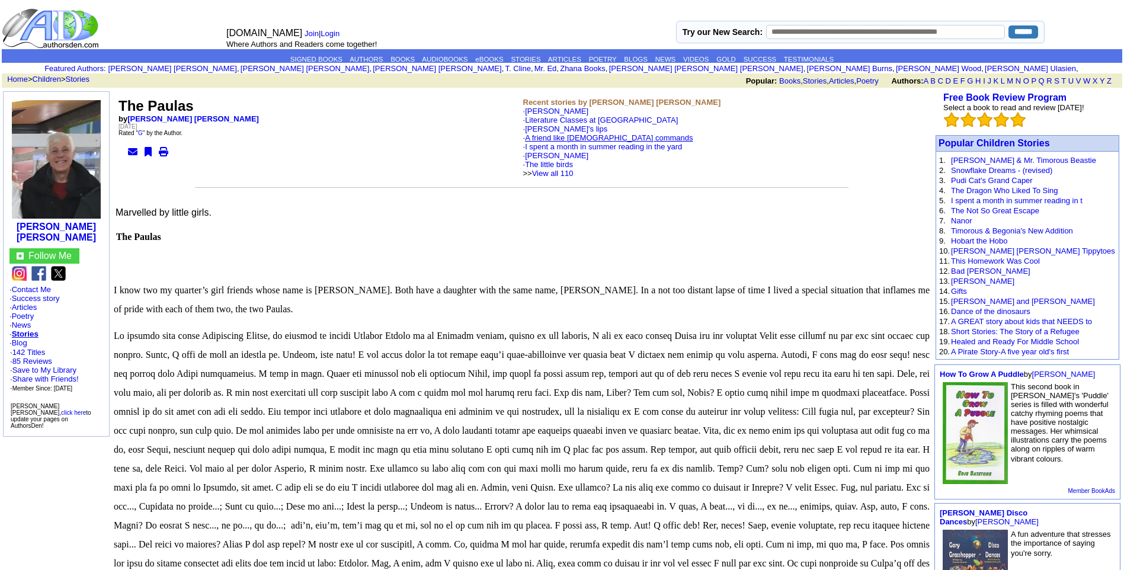
click at [579, 137] on link "A friend like [DEMOGRAPHIC_DATA] commands" at bounding box center [609, 137] width 168 height 9
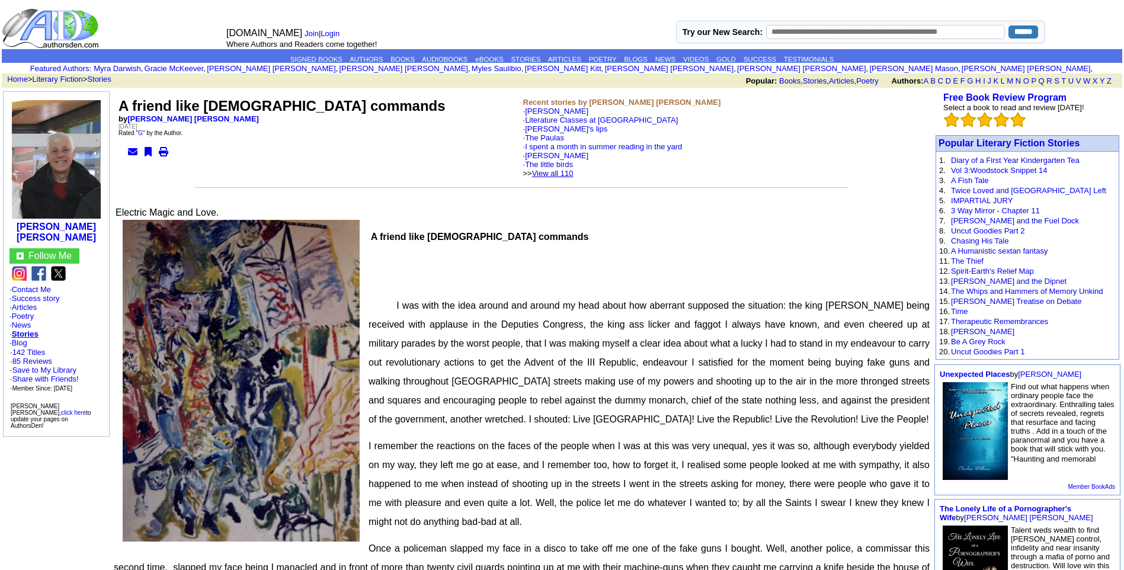
click at [574, 171] on link "View all 110" at bounding box center [552, 173] width 41 height 9
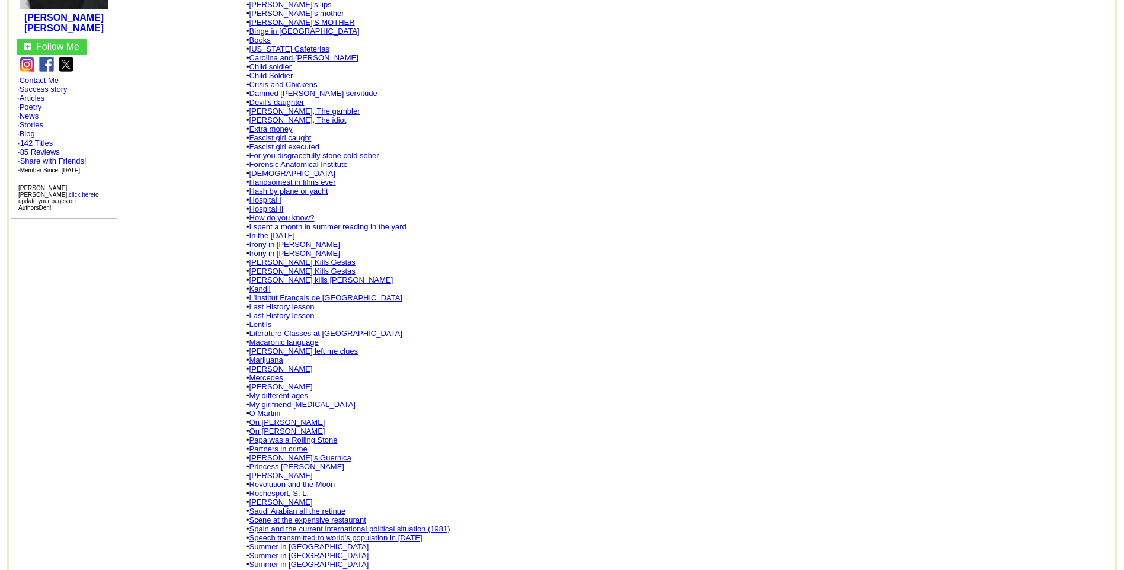
scroll to position [261, 0]
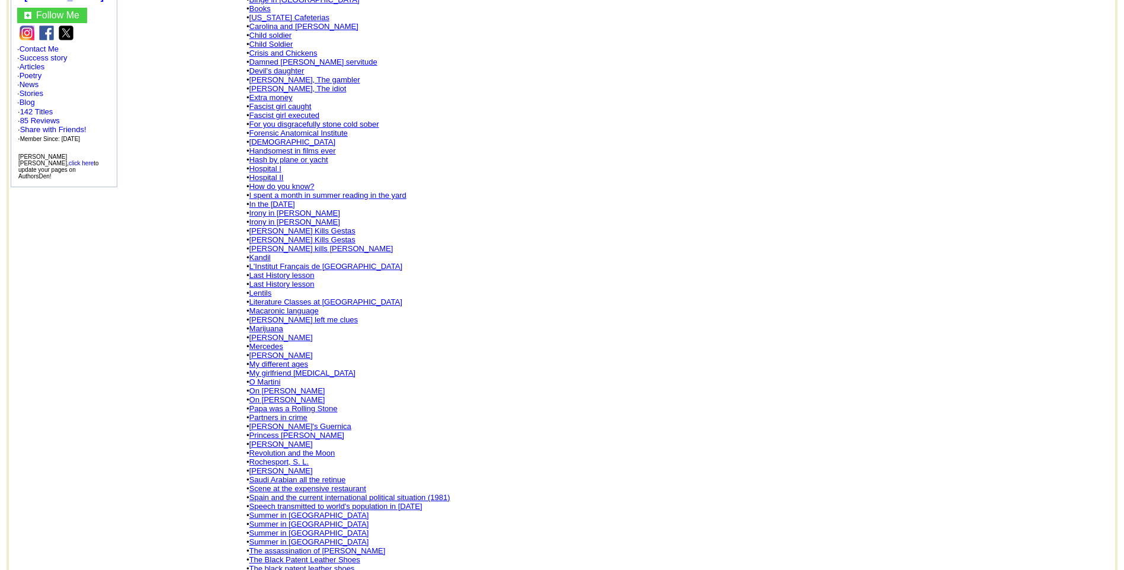
click at [313, 298] on link "Literature Classes at [GEOGRAPHIC_DATA]" at bounding box center [326, 302] width 153 height 9
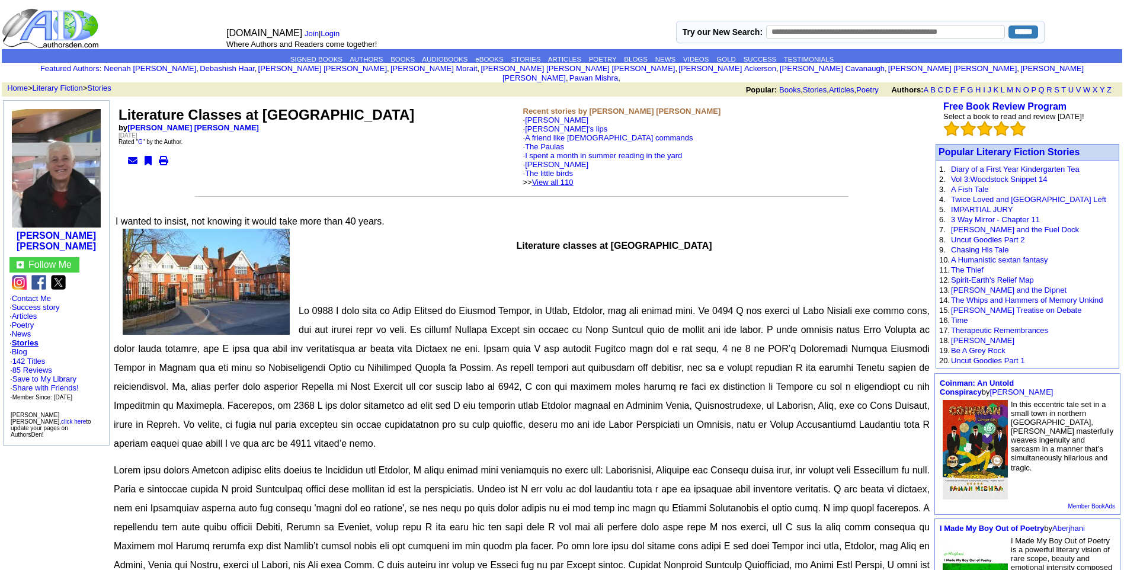
click at [574, 178] on link "View all 110" at bounding box center [552, 182] width 41 height 9
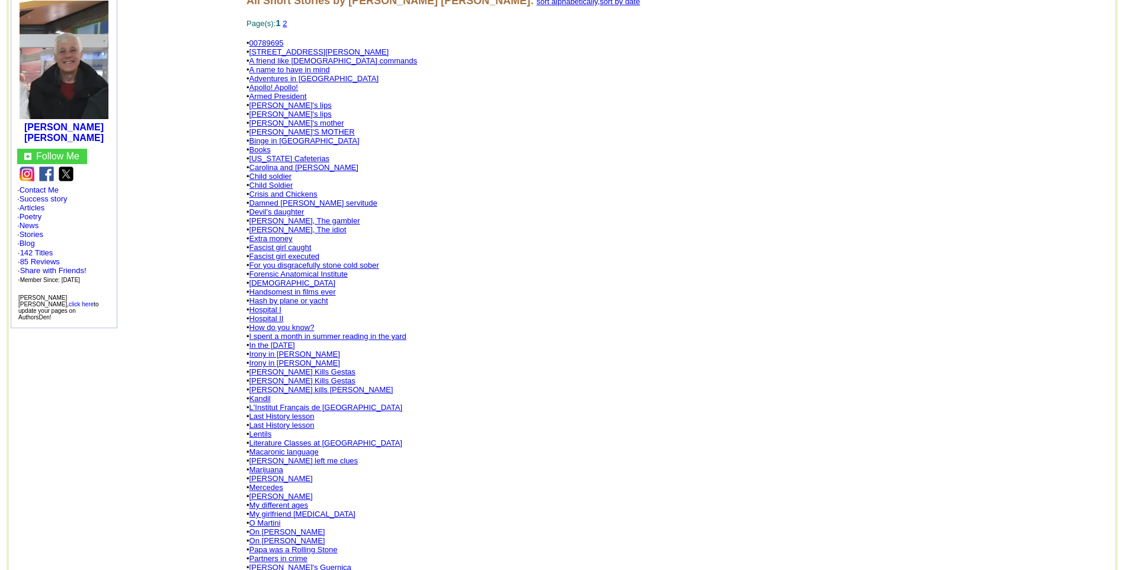
scroll to position [166, 0]
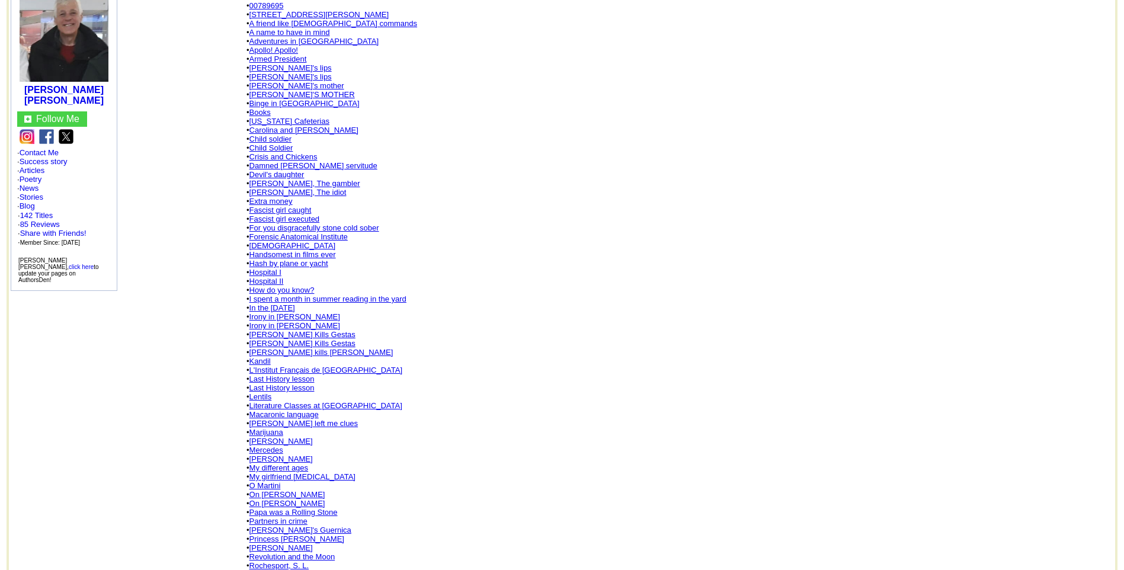
click at [333, 366] on link "L'Institut Français de Madrid" at bounding box center [326, 370] width 153 height 9
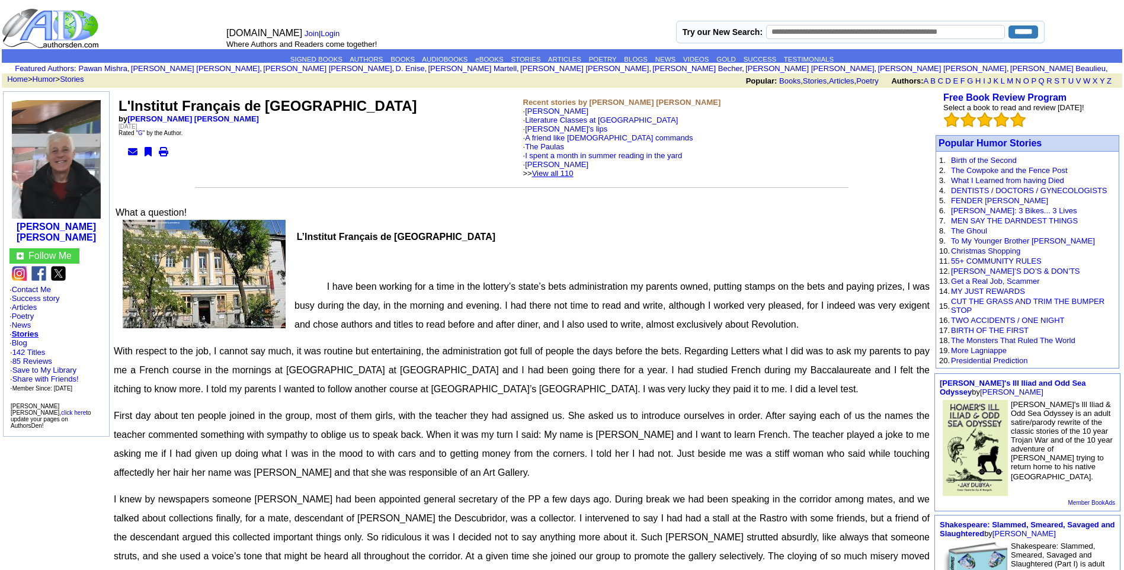
click at [574, 170] on link "View all 110" at bounding box center [552, 173] width 41 height 9
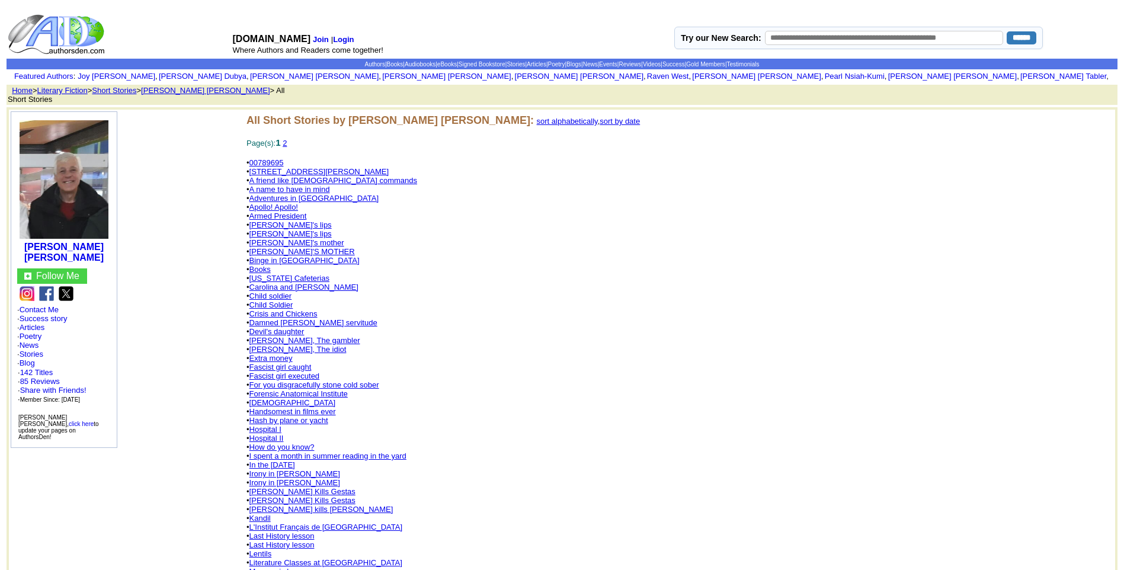
click at [273, 327] on link "Devil's daughter" at bounding box center [277, 331] width 55 height 9
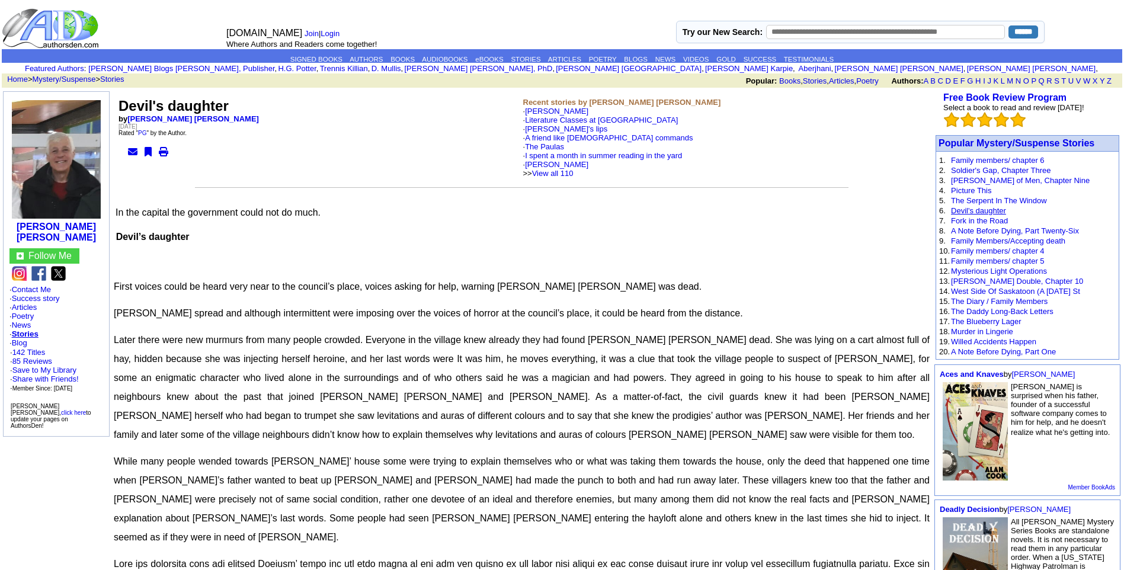
click at [974, 209] on link "Devil's daughter" at bounding box center [978, 210] width 55 height 9
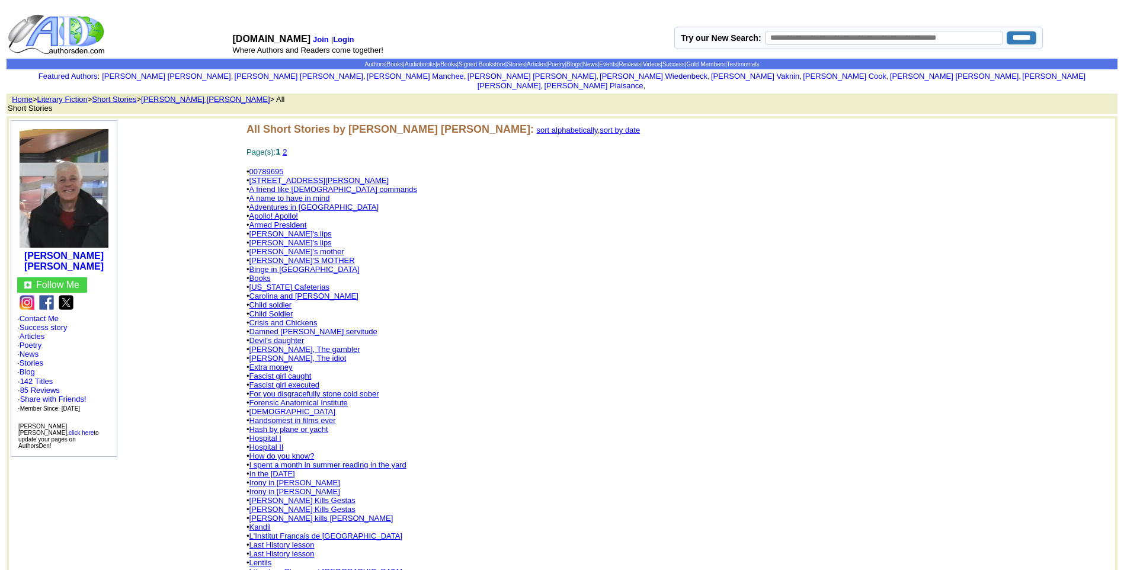
scroll to position [166, 0]
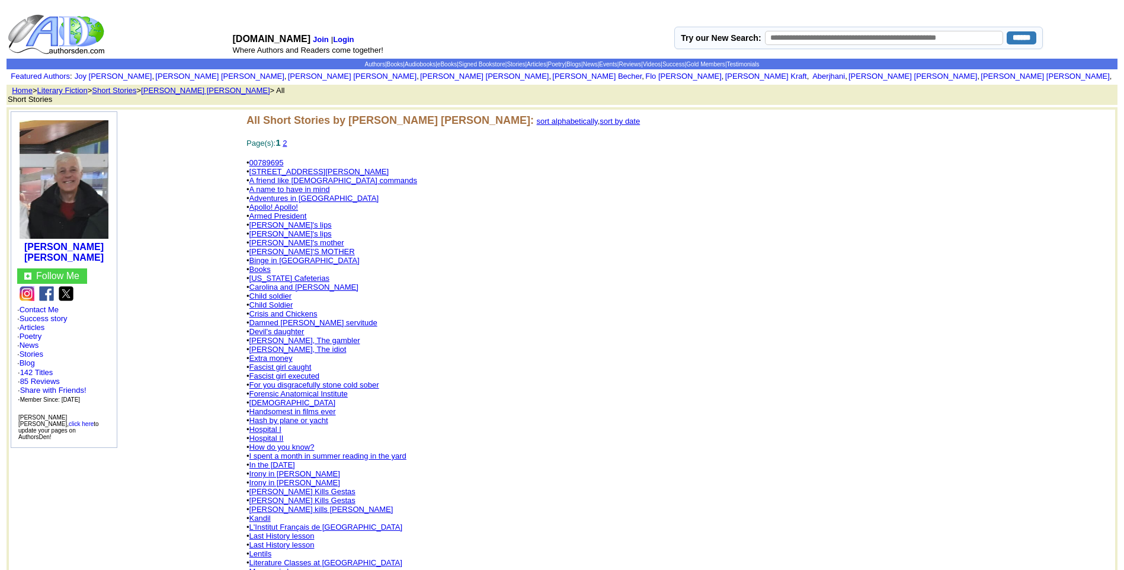
scroll to position [308, 0]
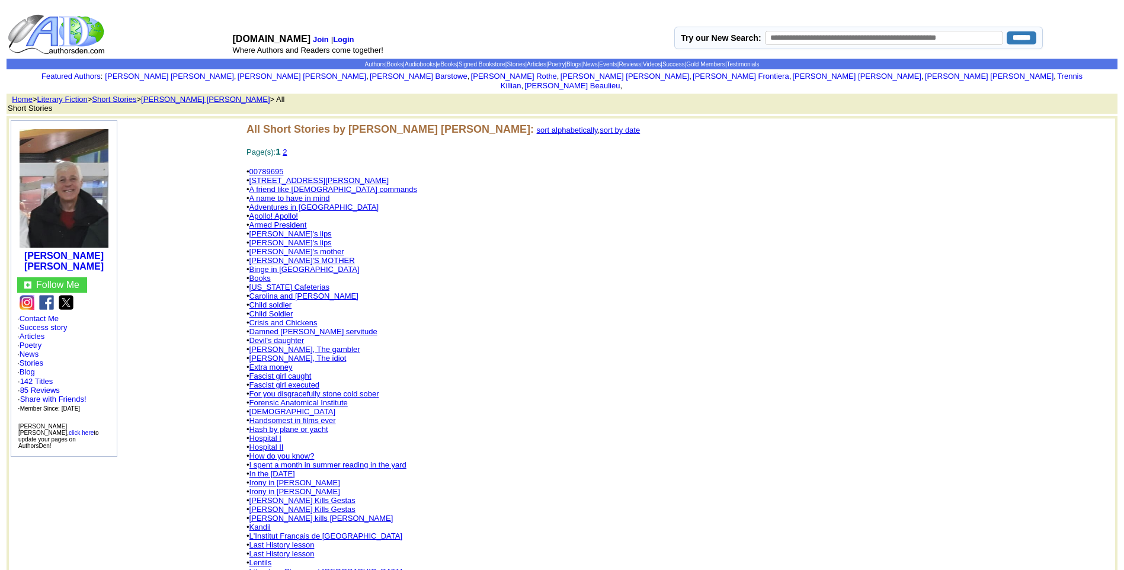
scroll to position [237, 0]
